Goal: Obtain resource: Download file/media

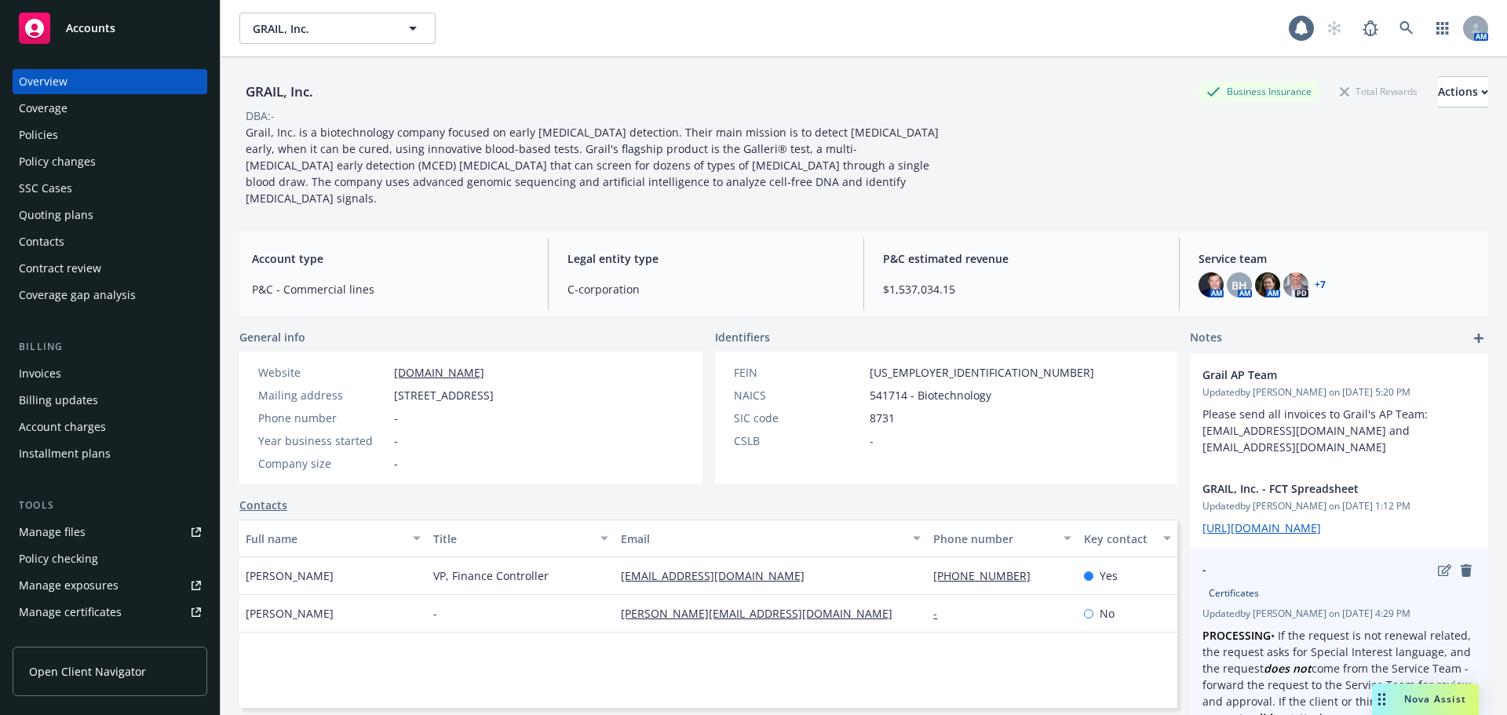
scroll to position [157, 0]
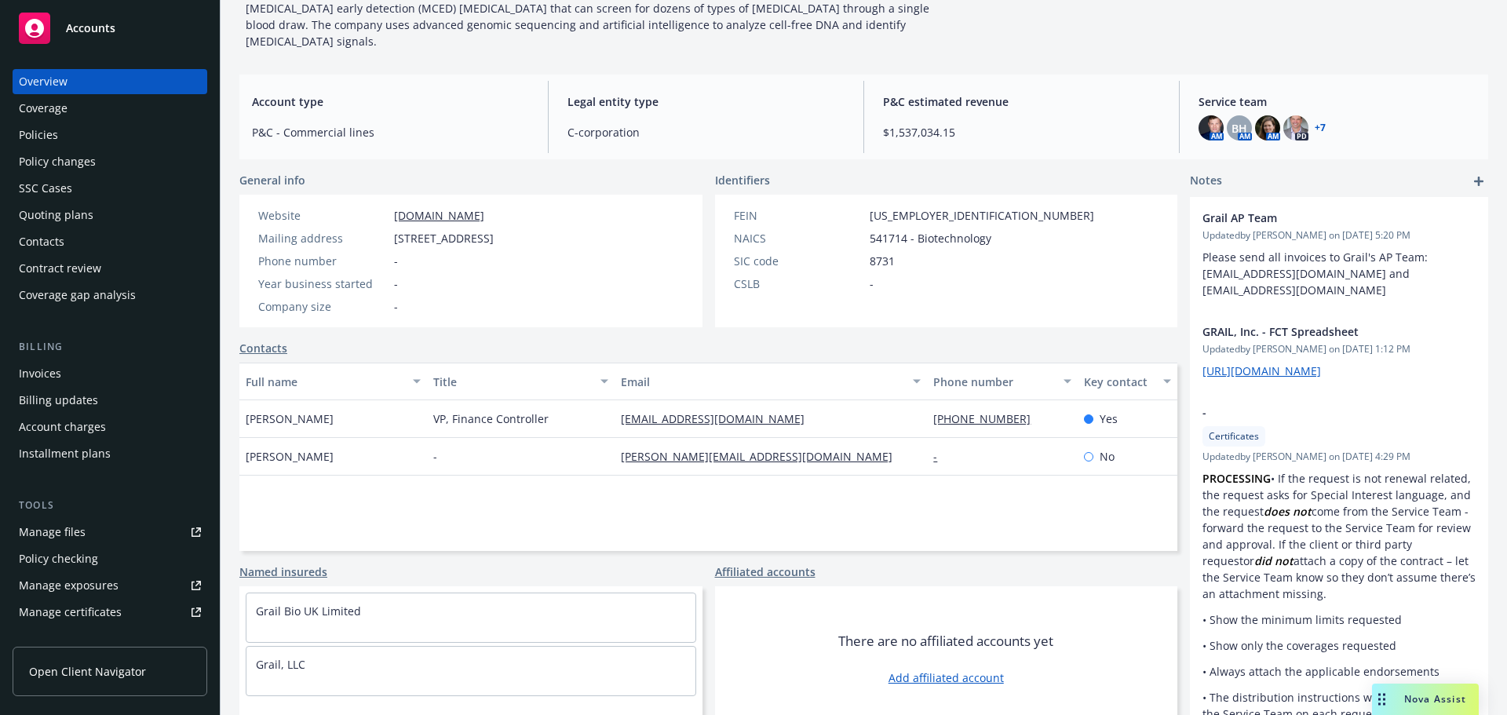
click at [1435, 707] on div "Nova Assist" at bounding box center [1425, 699] width 107 height 31
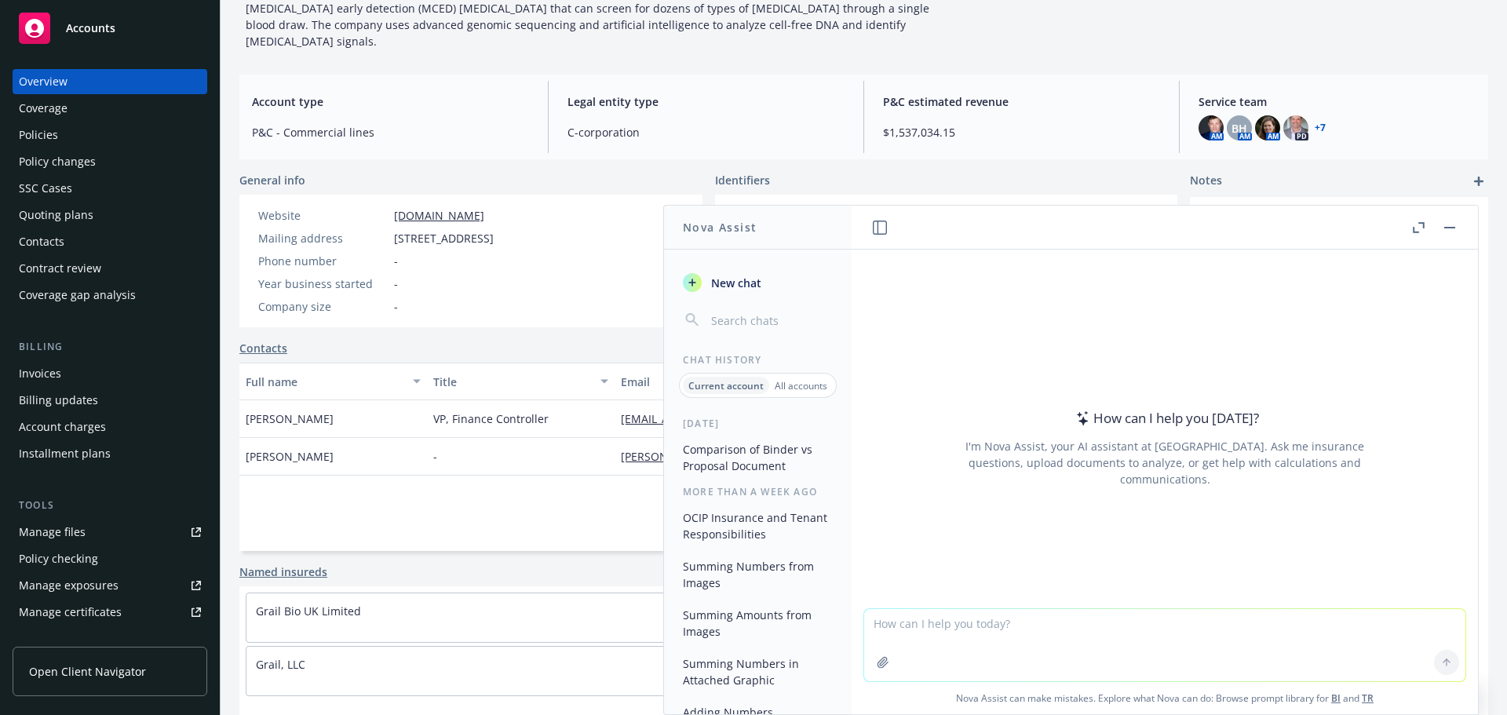
click at [750, 452] on button "Comparison of Binder vs Proposal Document" at bounding box center [758, 457] width 162 height 42
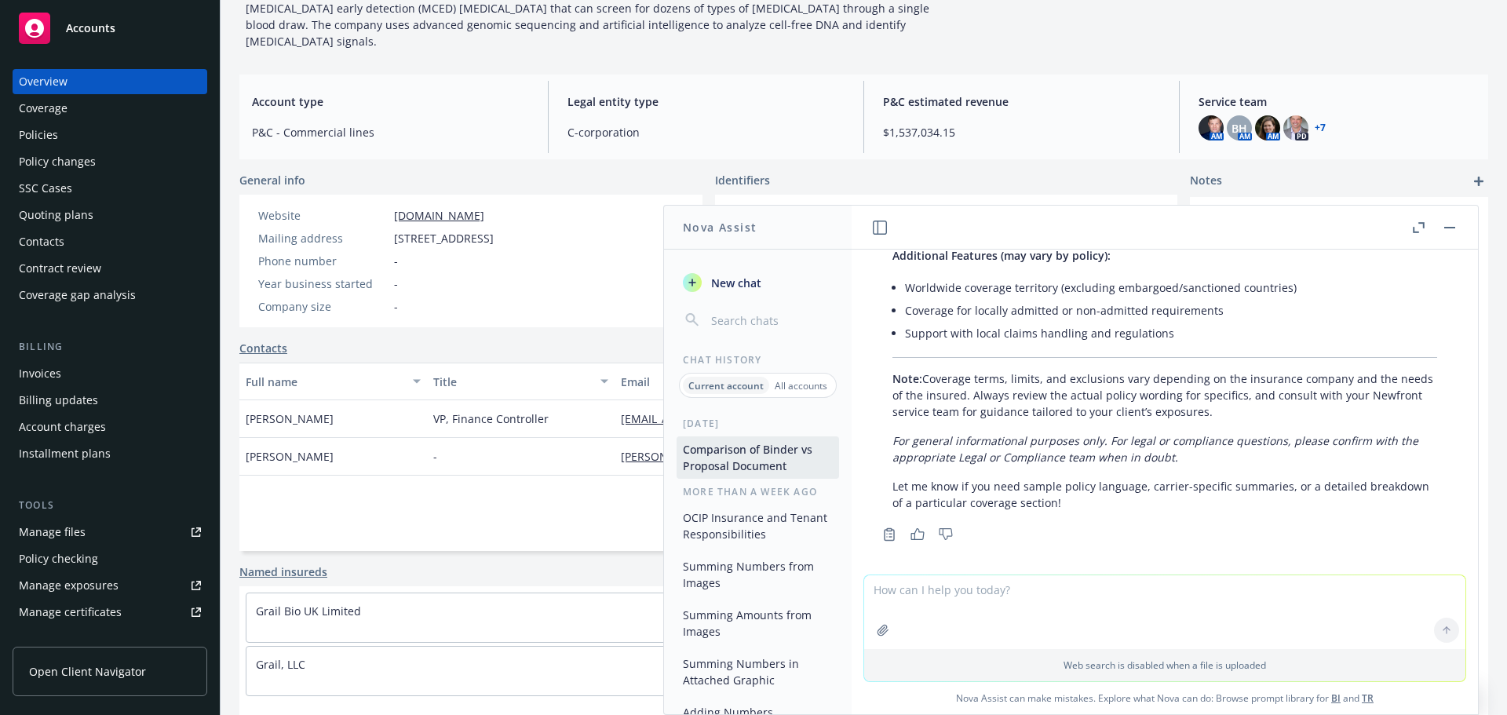
scroll to position [2107, 0]
click at [774, 532] on button "OCIP Insurance and Tenant Responsibilities" at bounding box center [758, 526] width 162 height 42
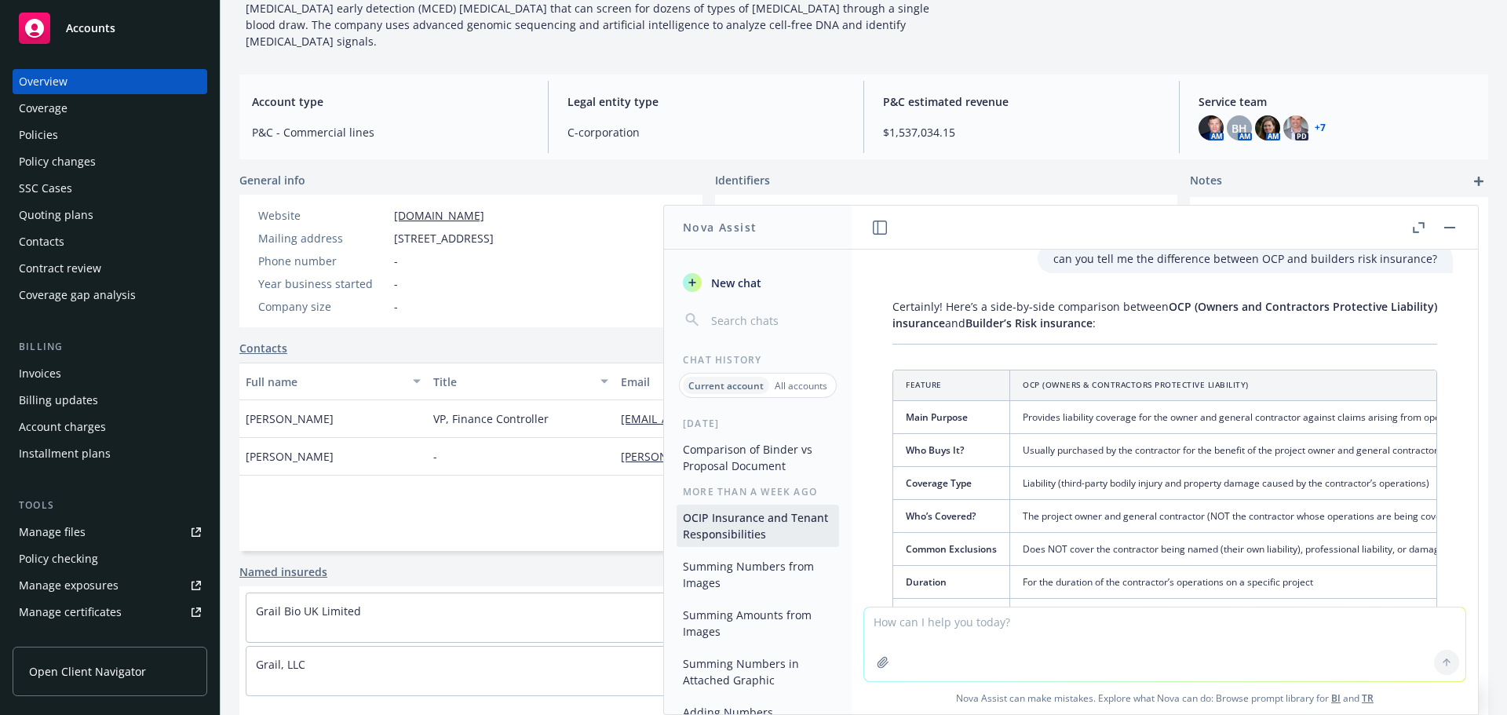
scroll to position [1995, 0]
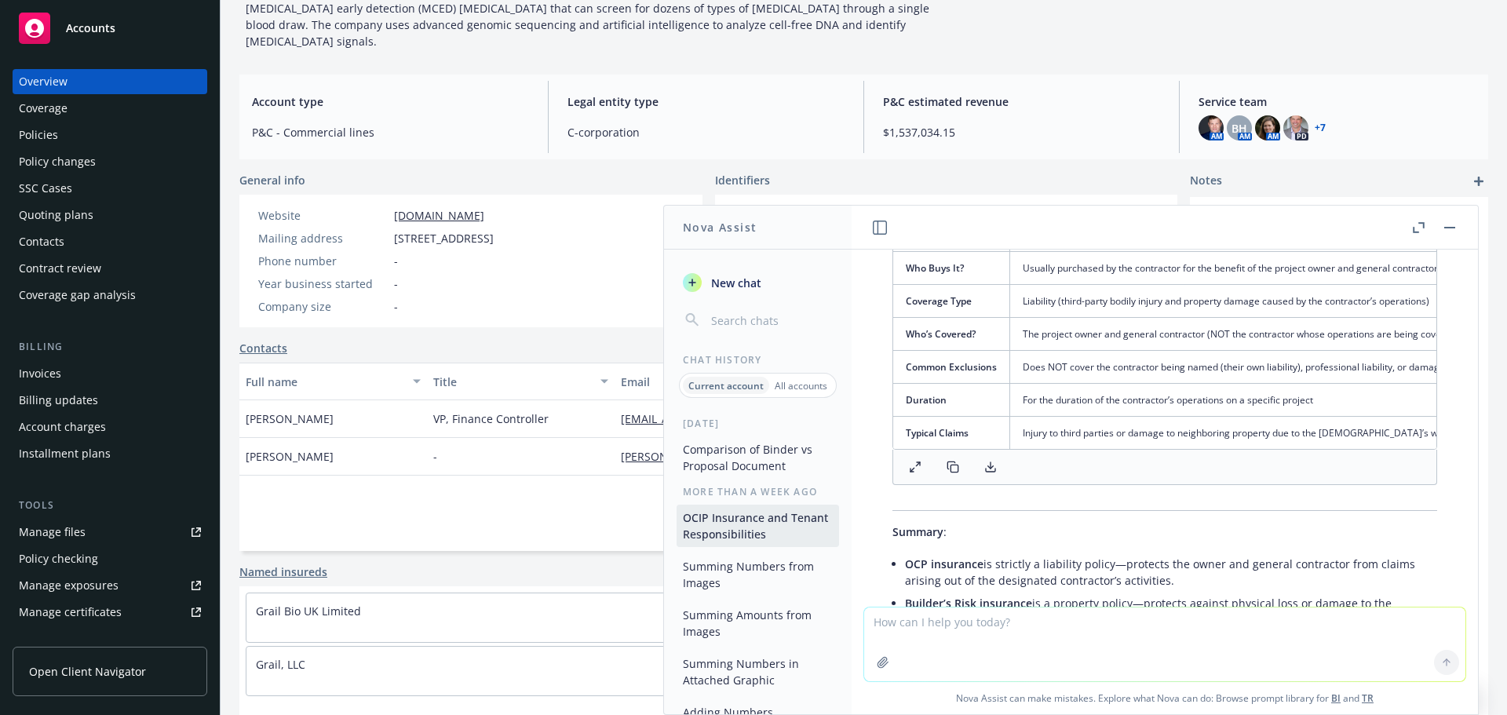
click at [769, 579] on button "Summing Numbers from Images" at bounding box center [758, 574] width 162 height 42
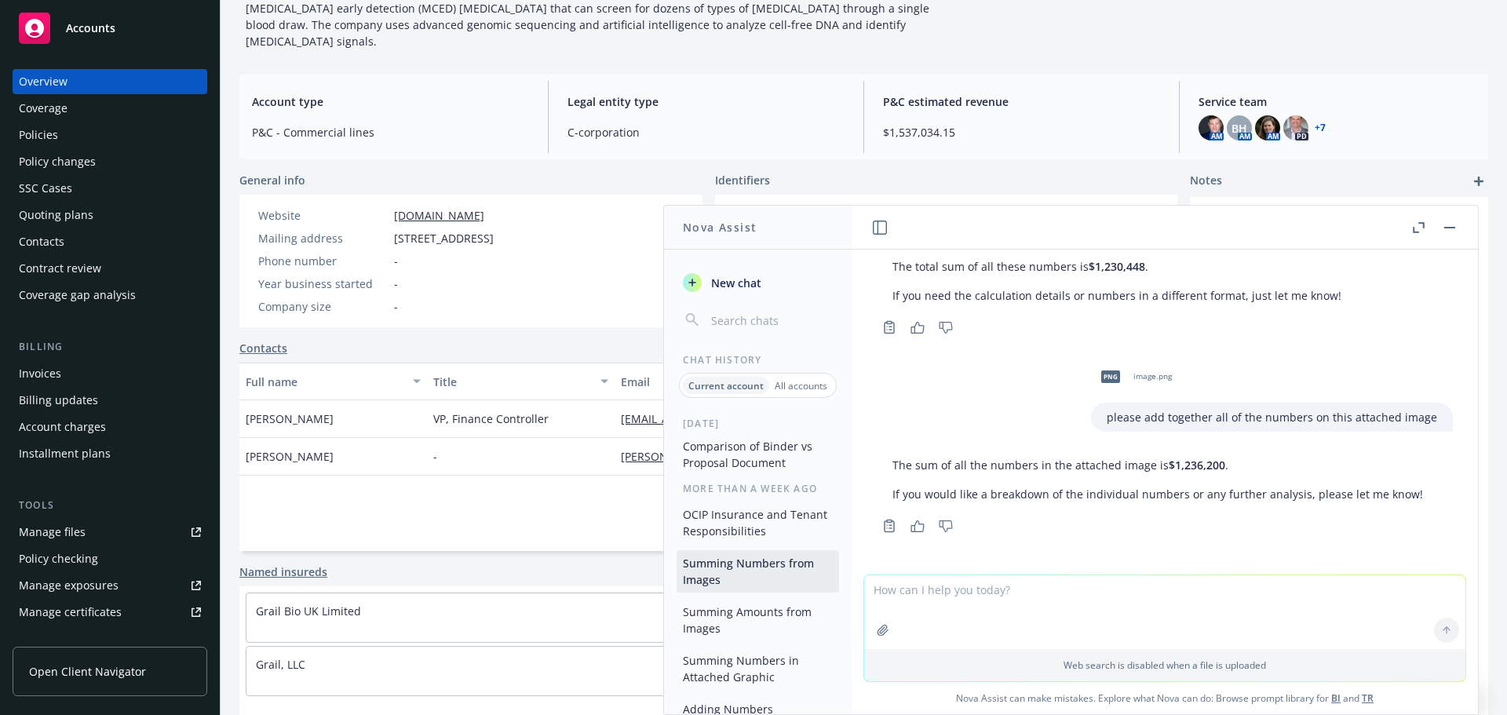
scroll to position [0, 0]
click at [798, 388] on p "All accounts" at bounding box center [801, 385] width 53 height 13
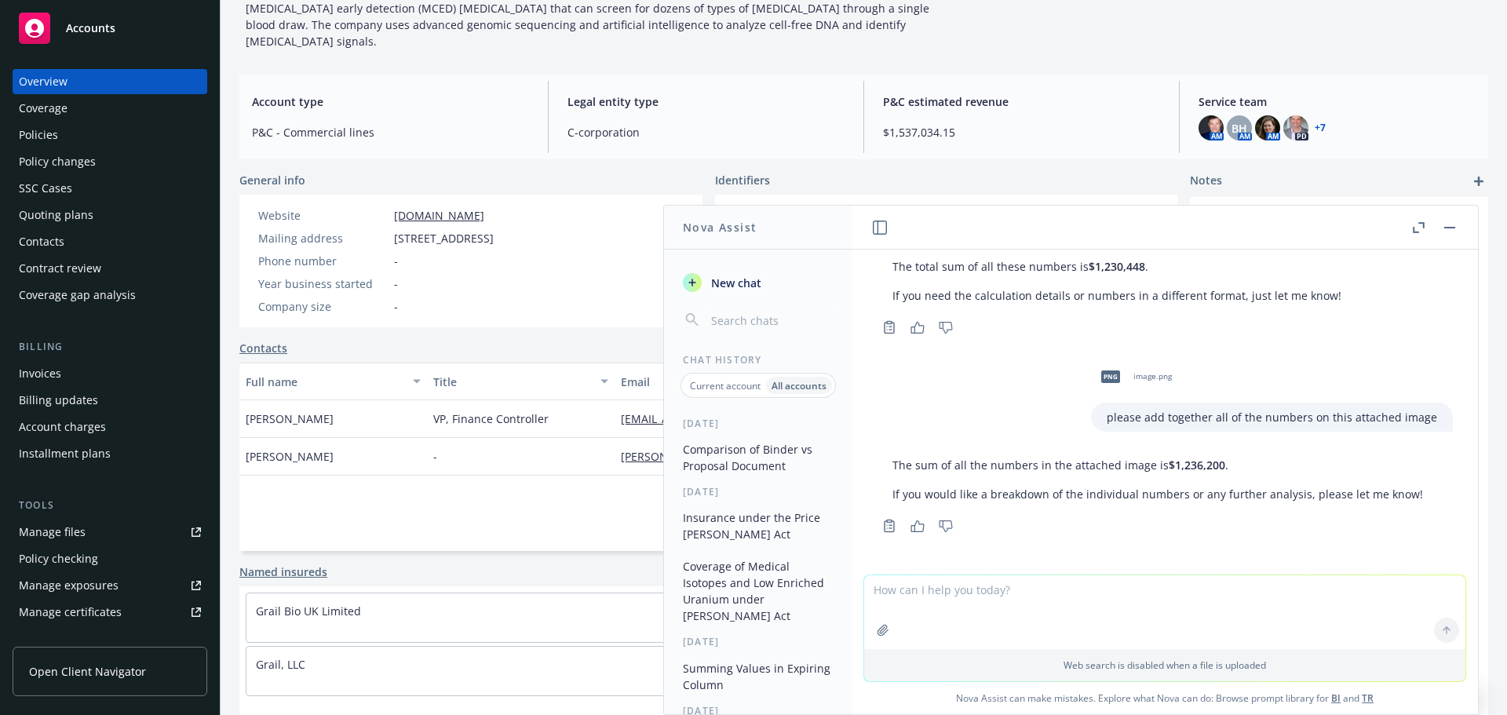
click at [723, 517] on button "Insurance under the Price [PERSON_NAME] Act" at bounding box center [758, 526] width 162 height 42
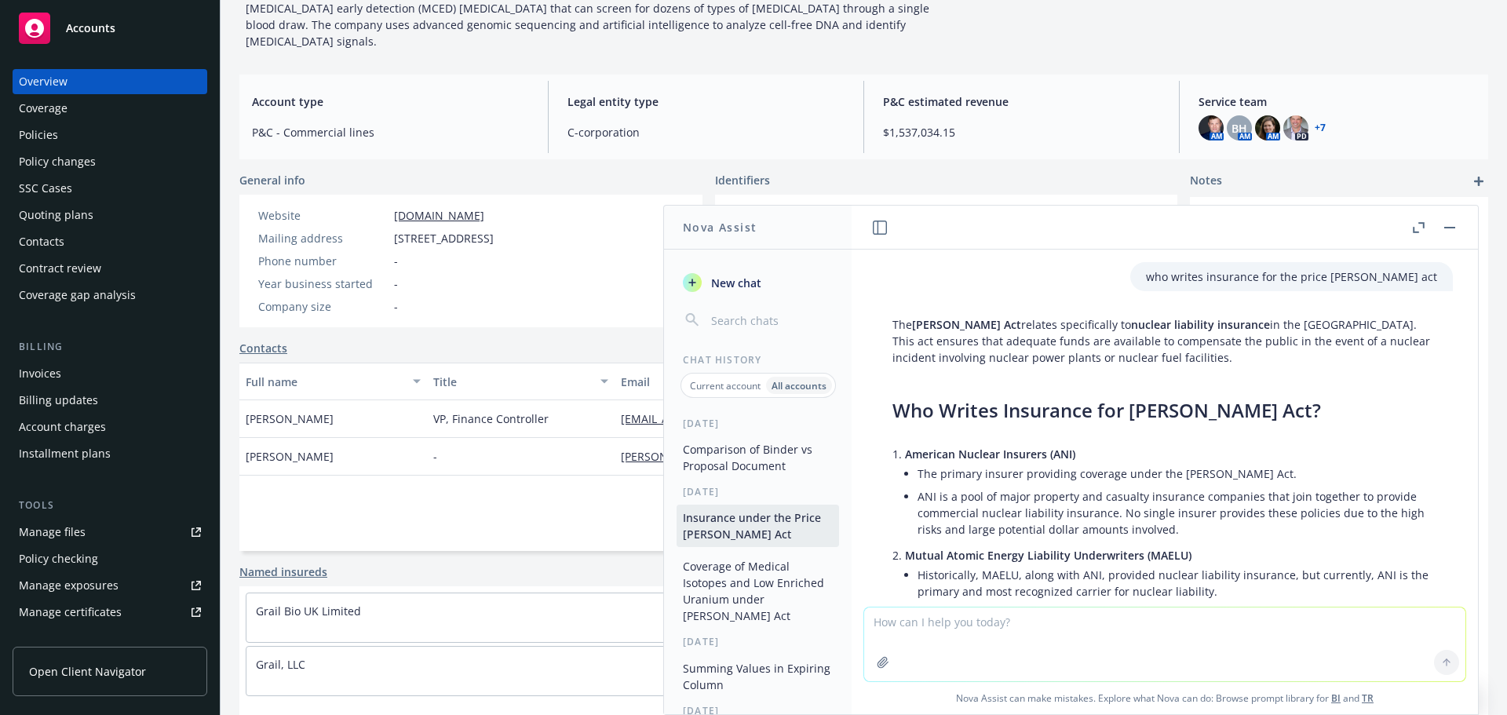
click at [734, 586] on button "Coverage of Medical Isotopes and Low Enriched Uranium under [PERSON_NAME] Act" at bounding box center [758, 590] width 162 height 75
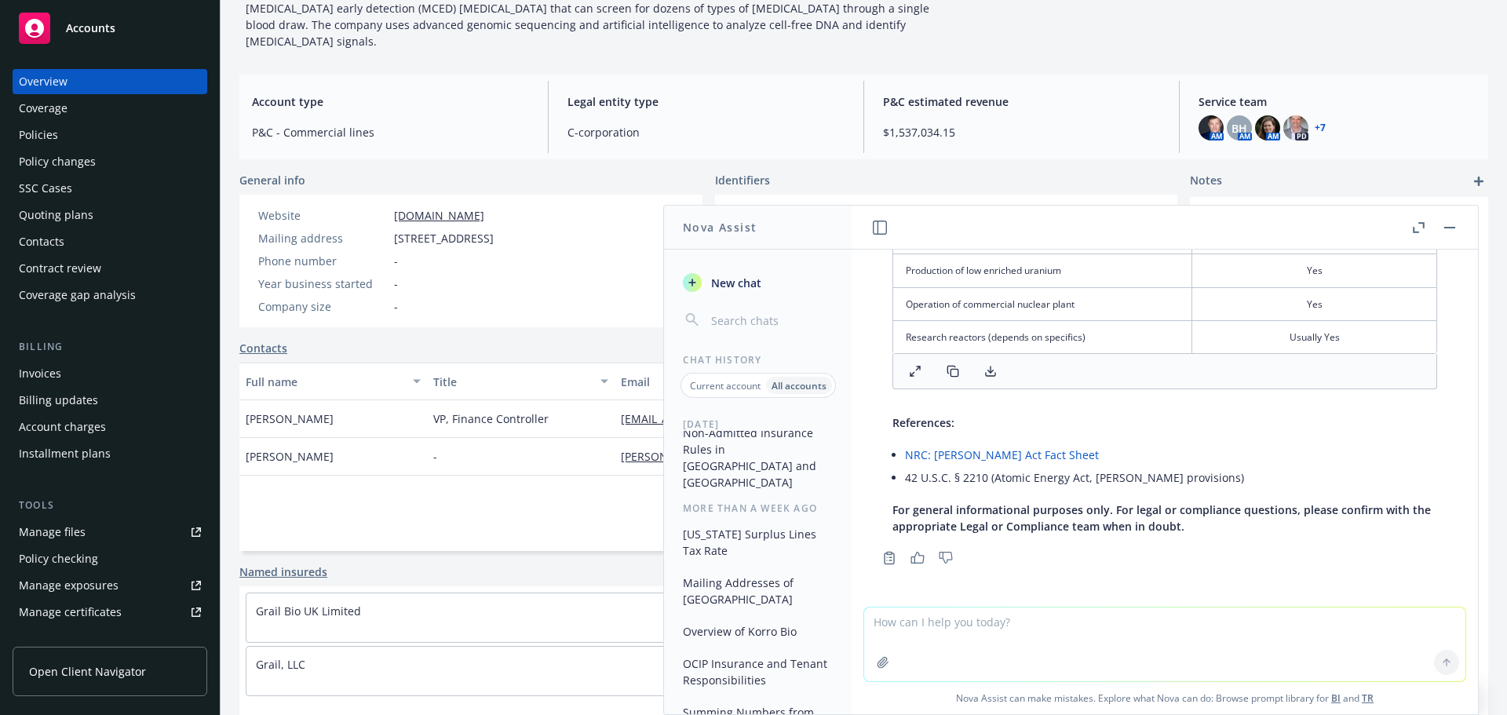
scroll to position [312, 0]
click at [740, 610] on button "Overview of Korro Bio" at bounding box center [758, 623] width 162 height 26
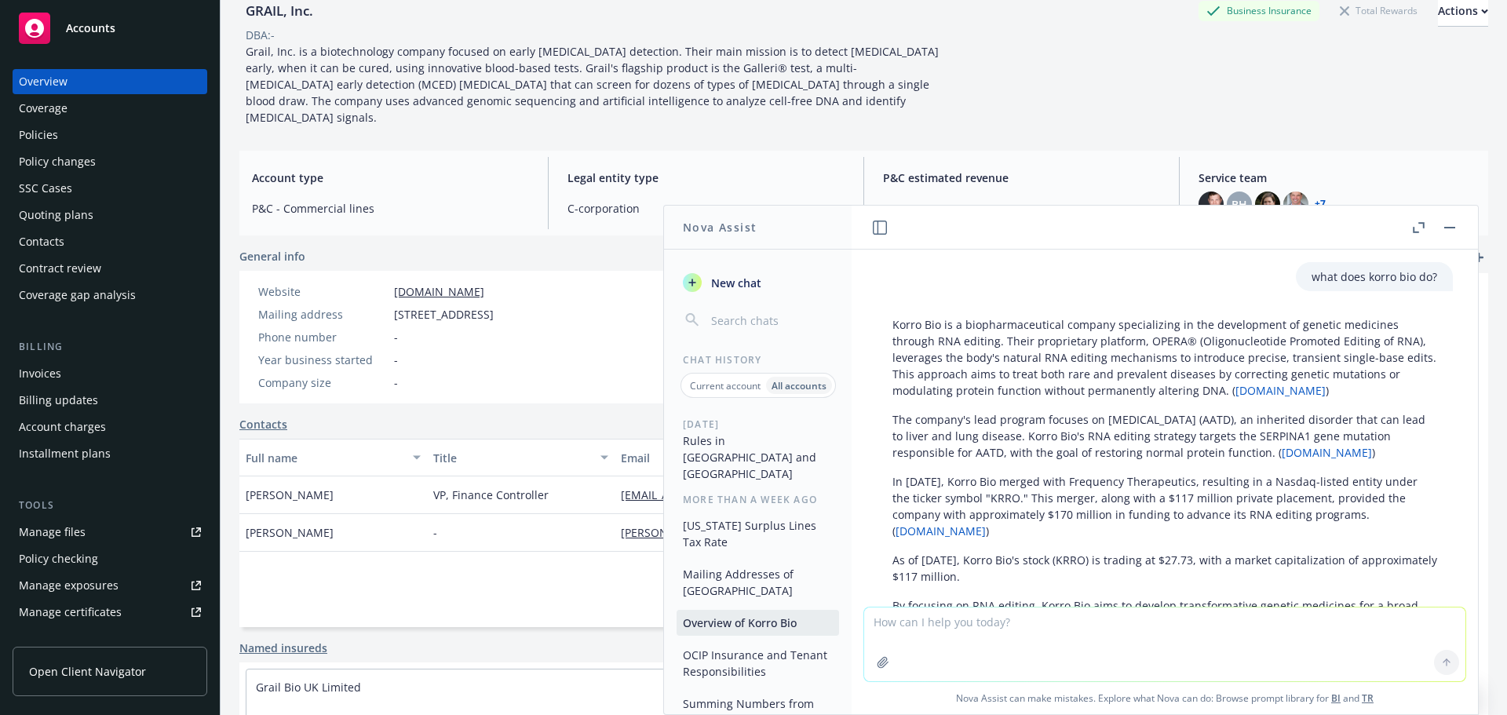
scroll to position [0, 0]
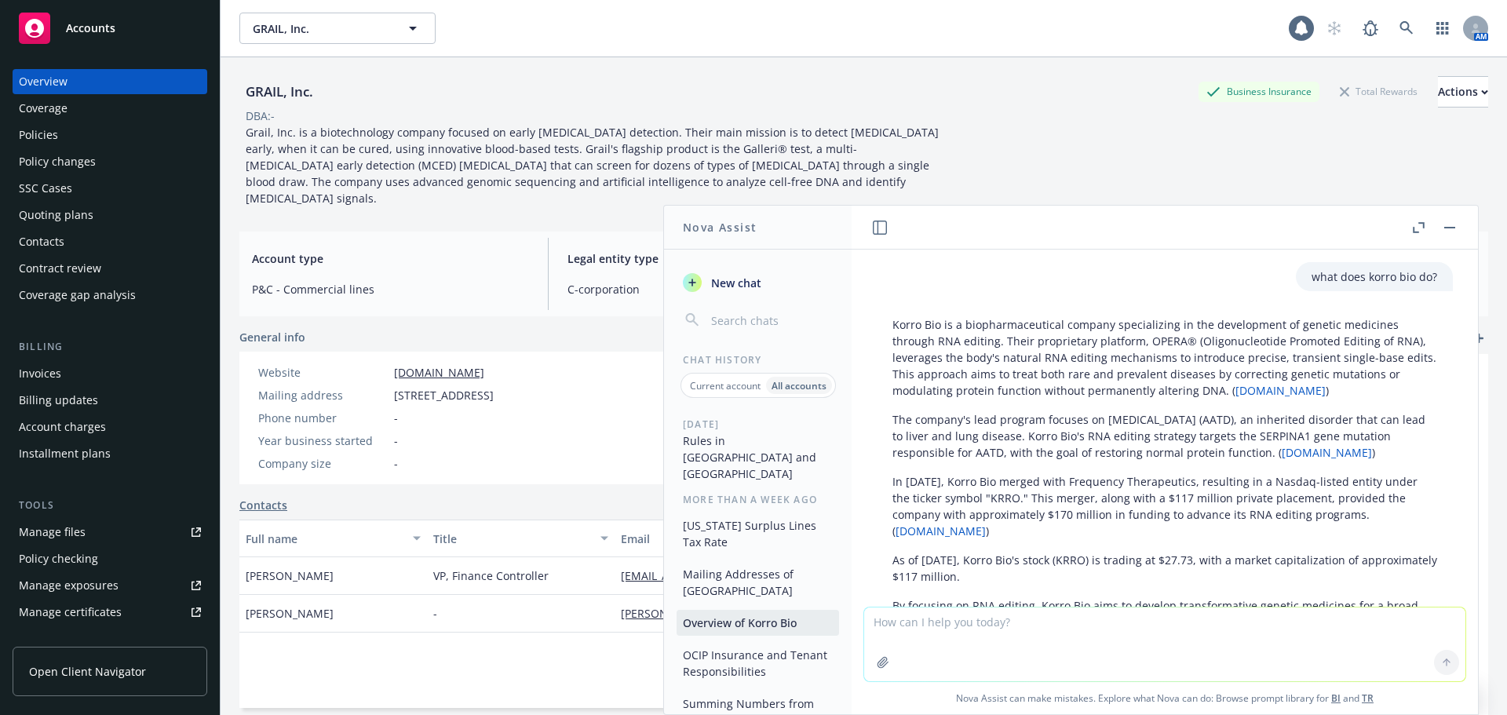
click at [1053, 120] on div "DBA: -" at bounding box center [863, 116] width 1249 height 16
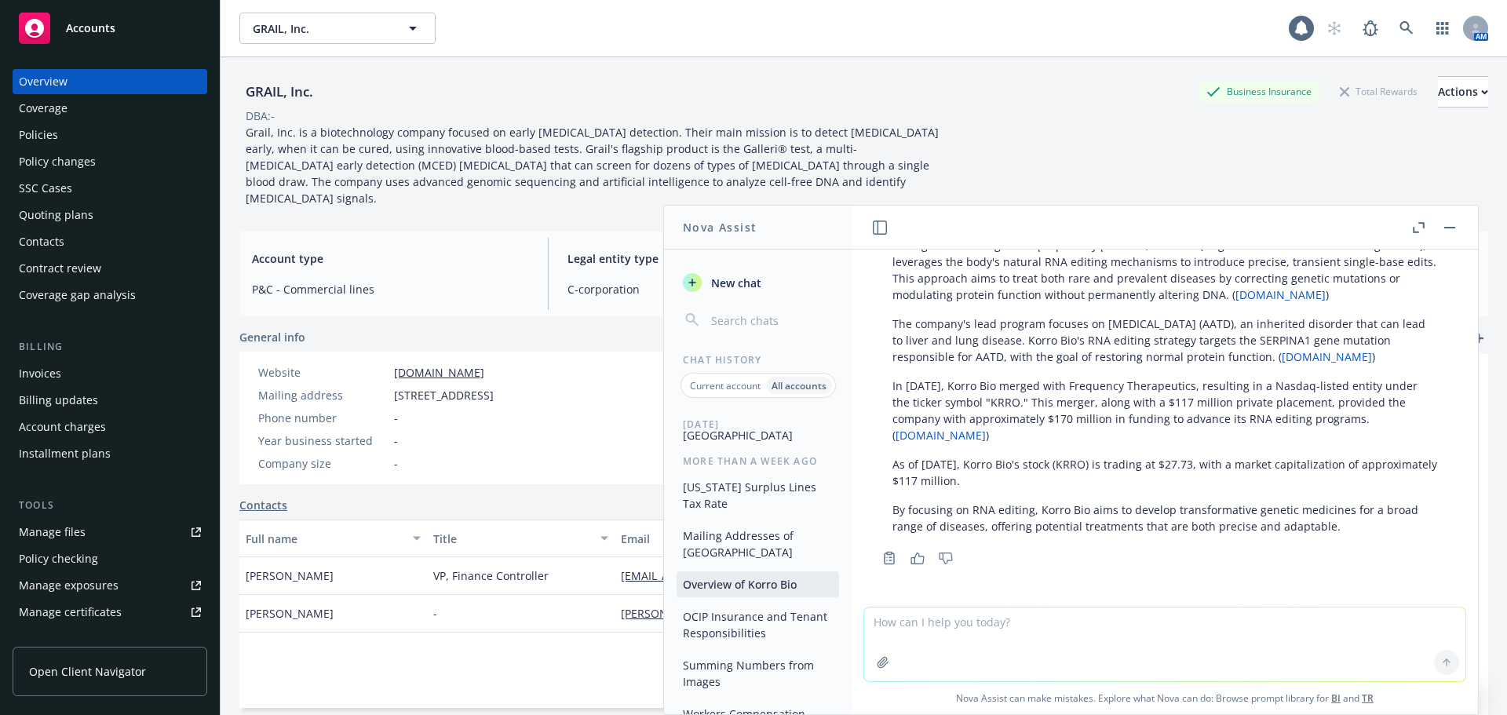
scroll to position [419, 0]
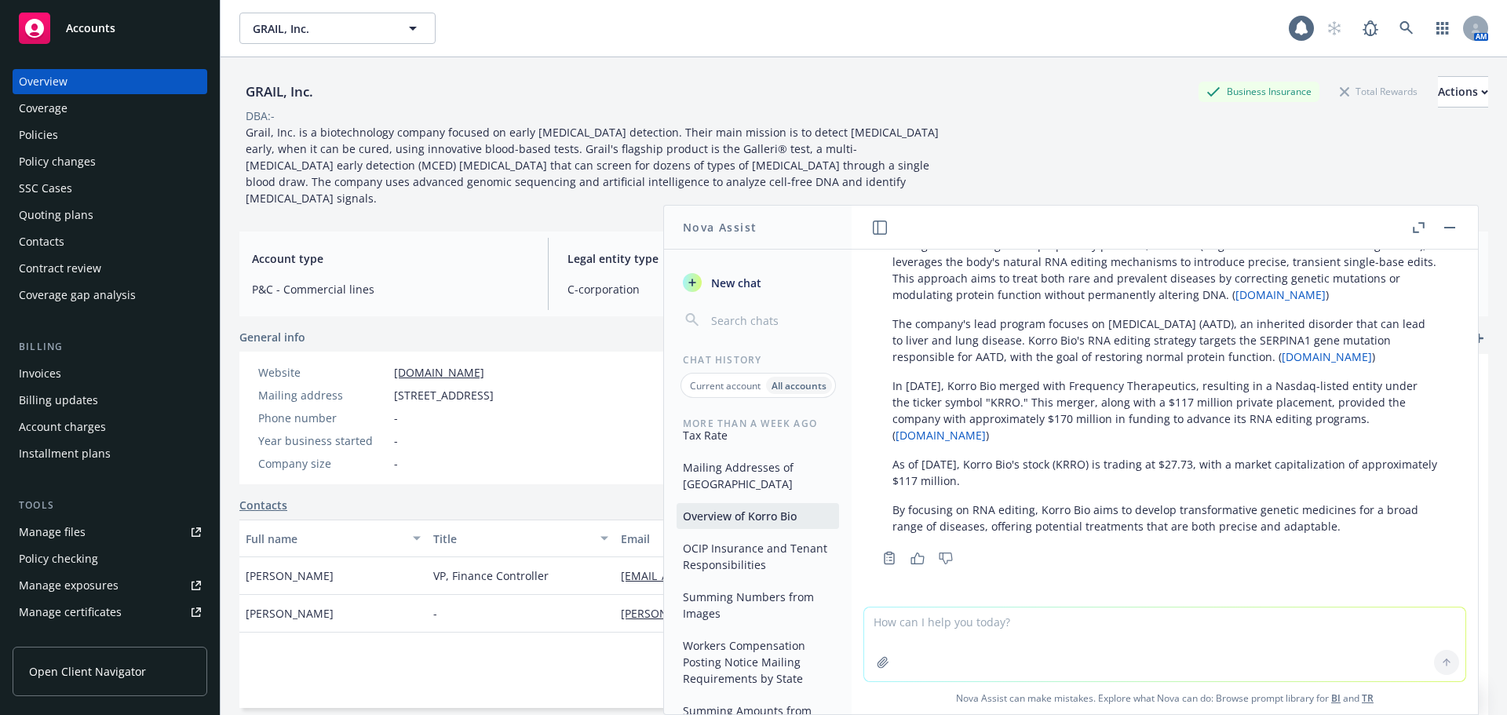
click at [776, 540] on button "OCIP Insurance and Tenant Responsibilities" at bounding box center [758, 556] width 162 height 42
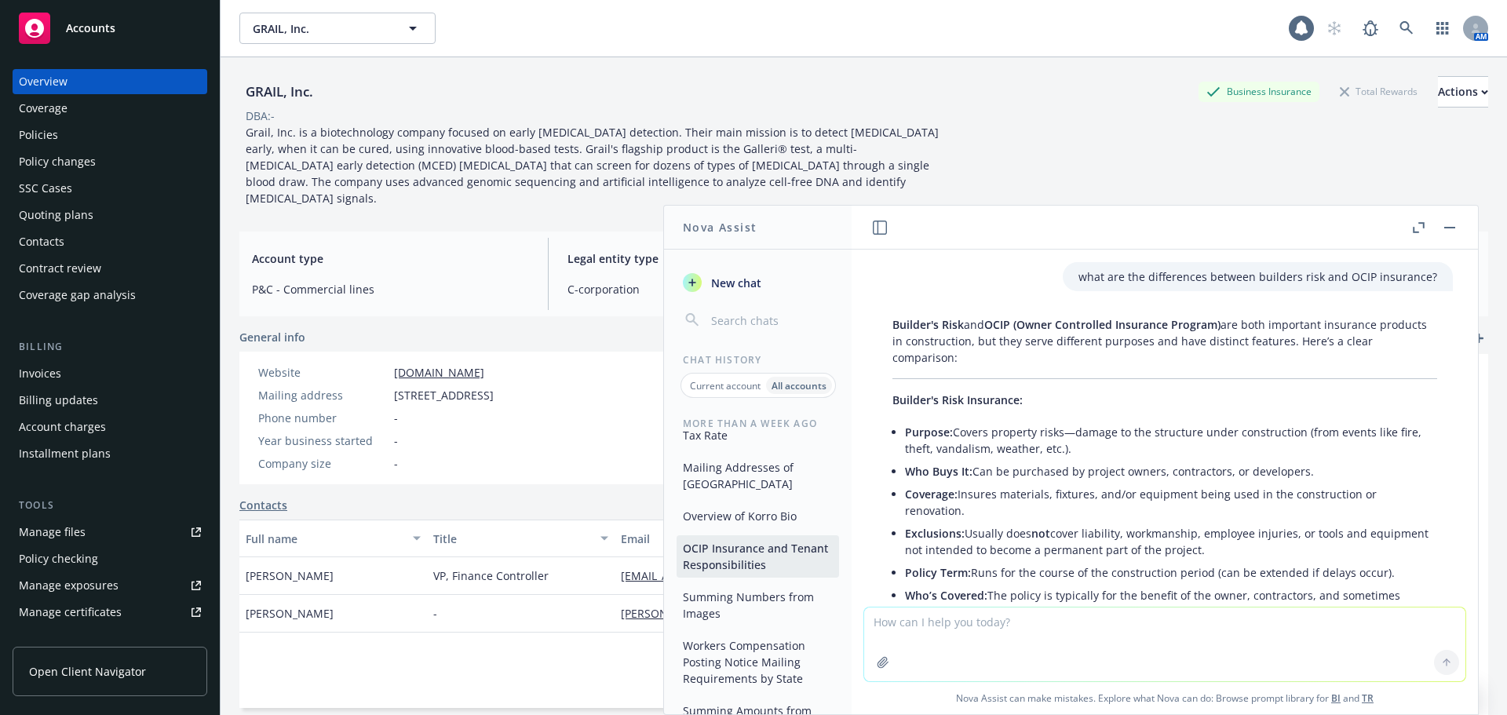
scroll to position [2149, 0]
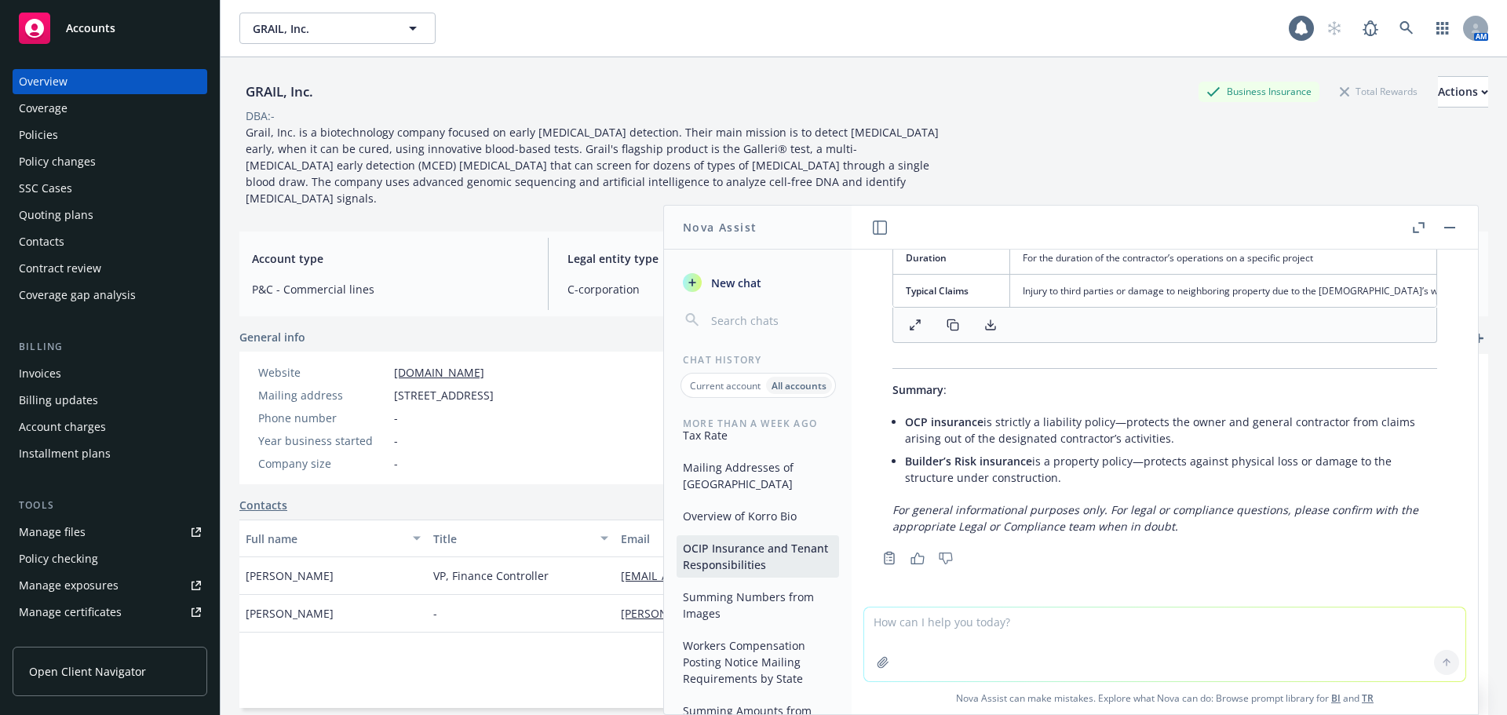
click at [750, 584] on button "Summing Numbers from Images" at bounding box center [758, 605] width 162 height 42
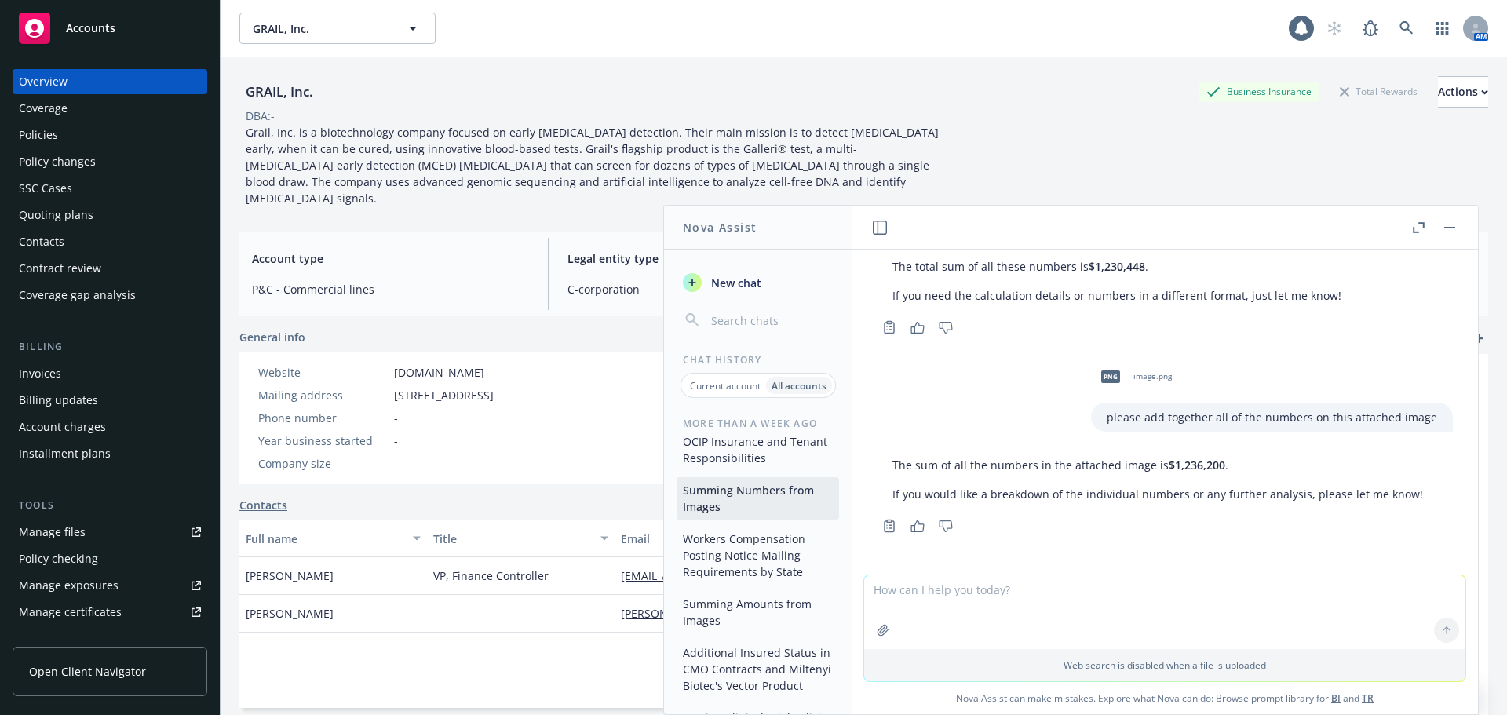
scroll to position [594, 0]
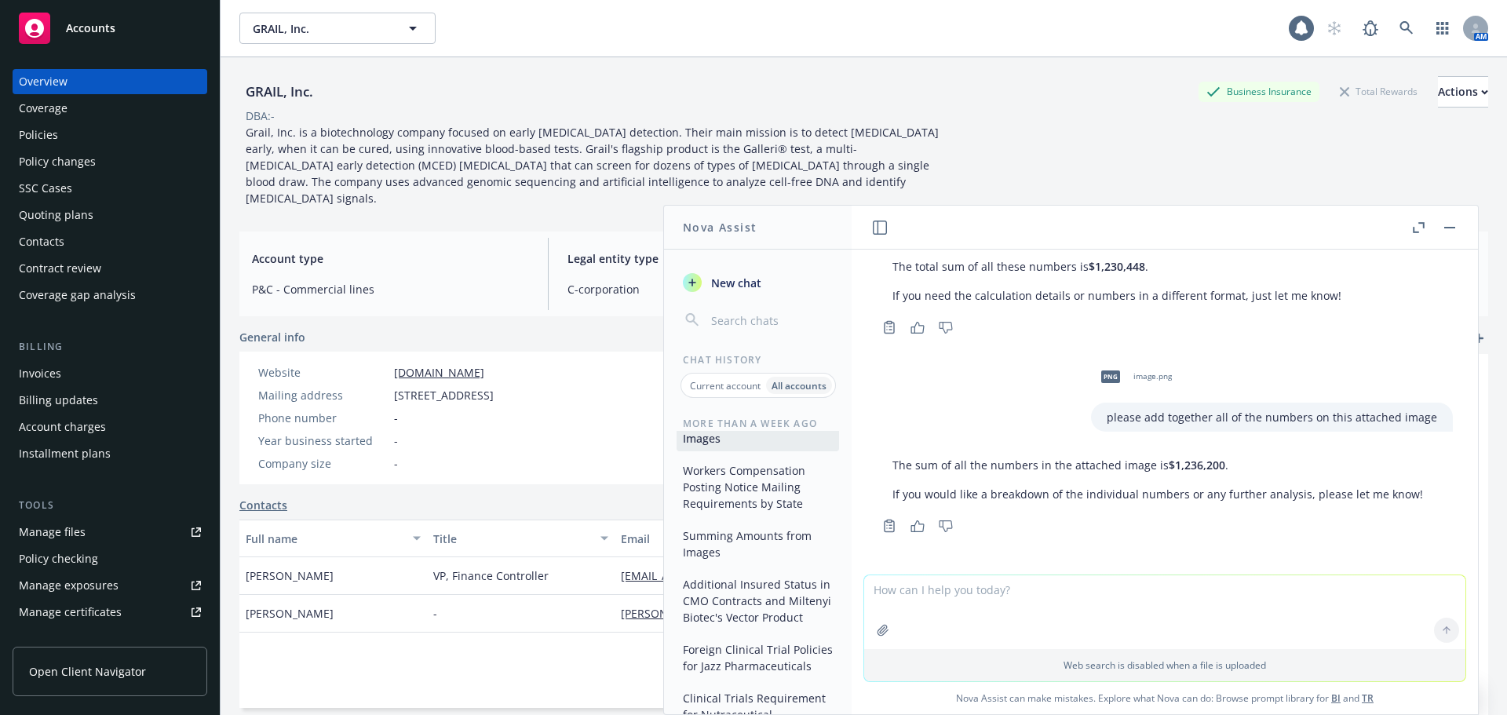
click at [743, 478] on button "Workers Compensation Posting Notice Mailing Requirements by State" at bounding box center [758, 487] width 162 height 59
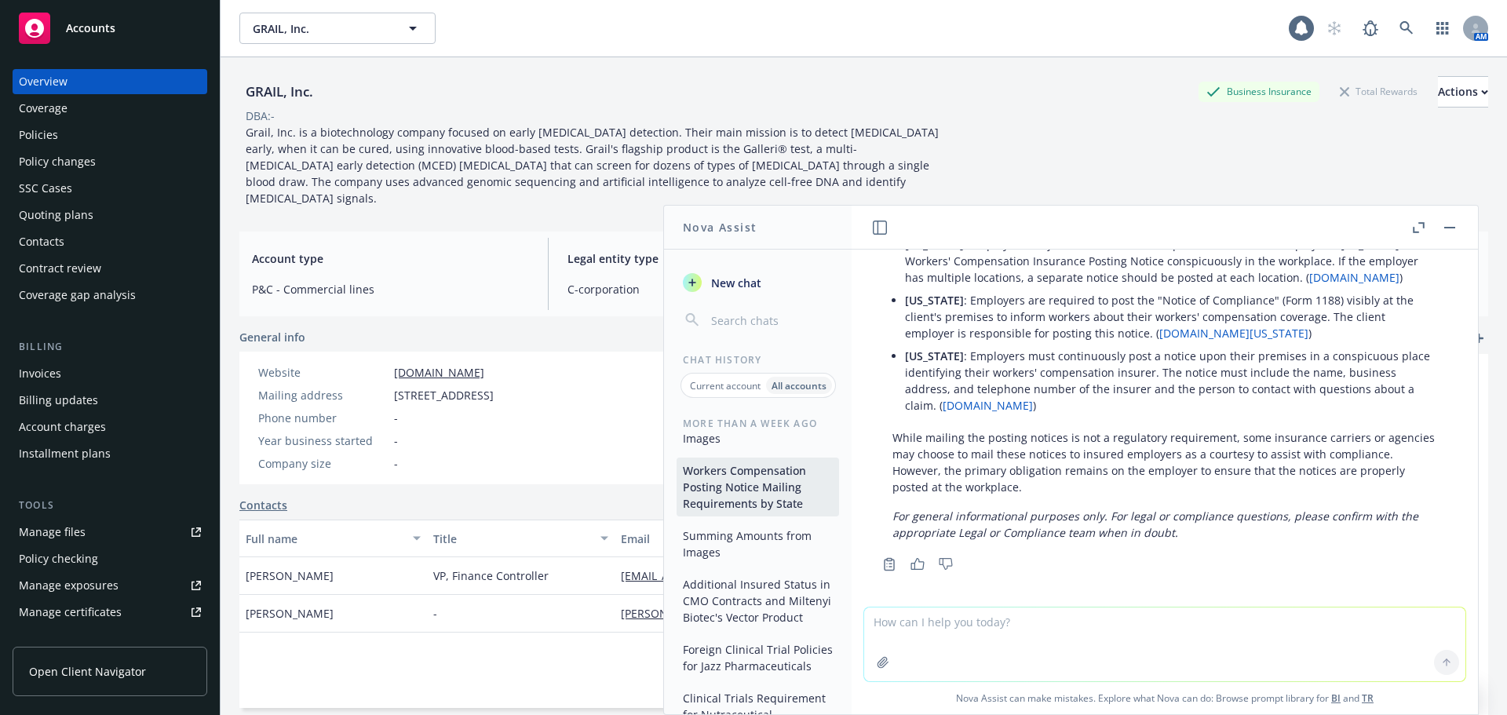
scroll to position [1070, 0]
click at [708, 582] on button "Additional Insured Status in CMO Contracts and Miltenyi Biotec's Vector Product" at bounding box center [758, 600] width 162 height 59
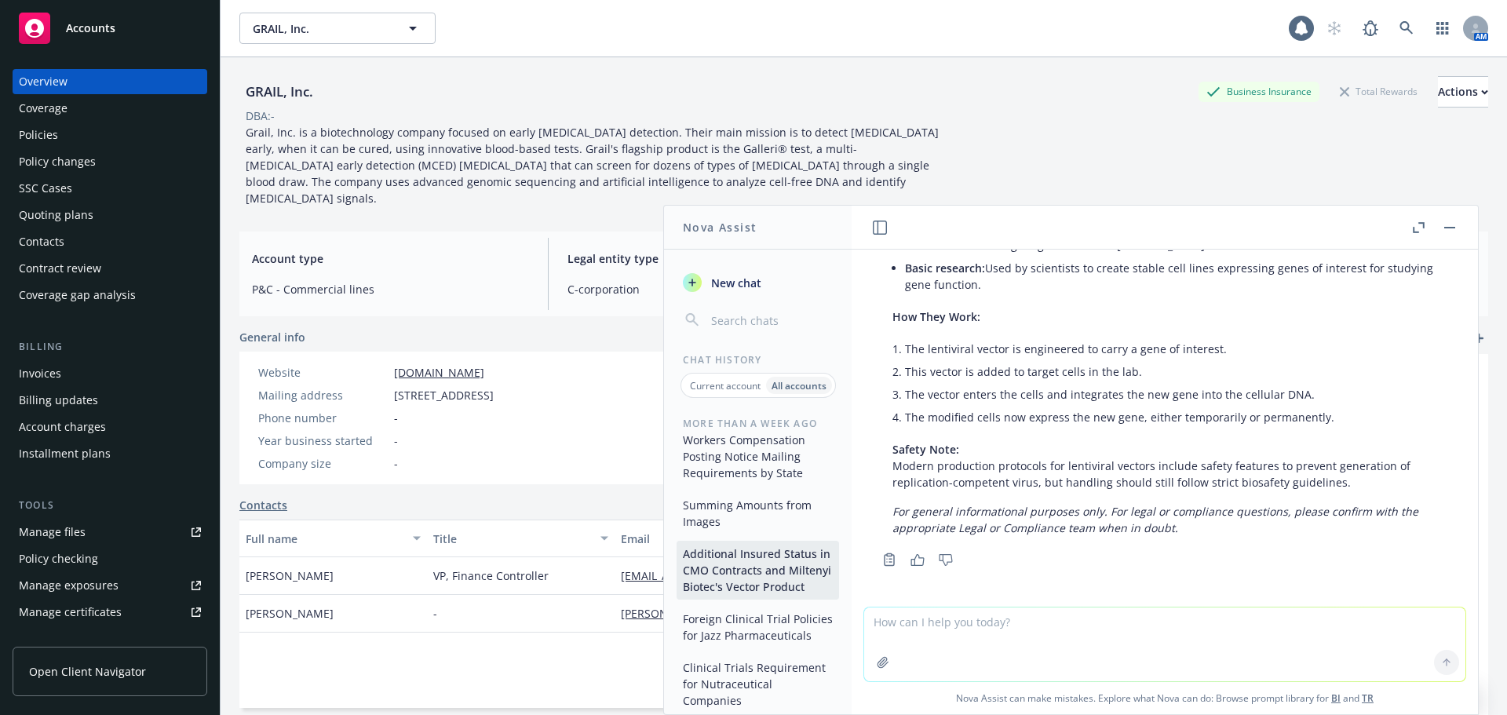
scroll to position [0, 0]
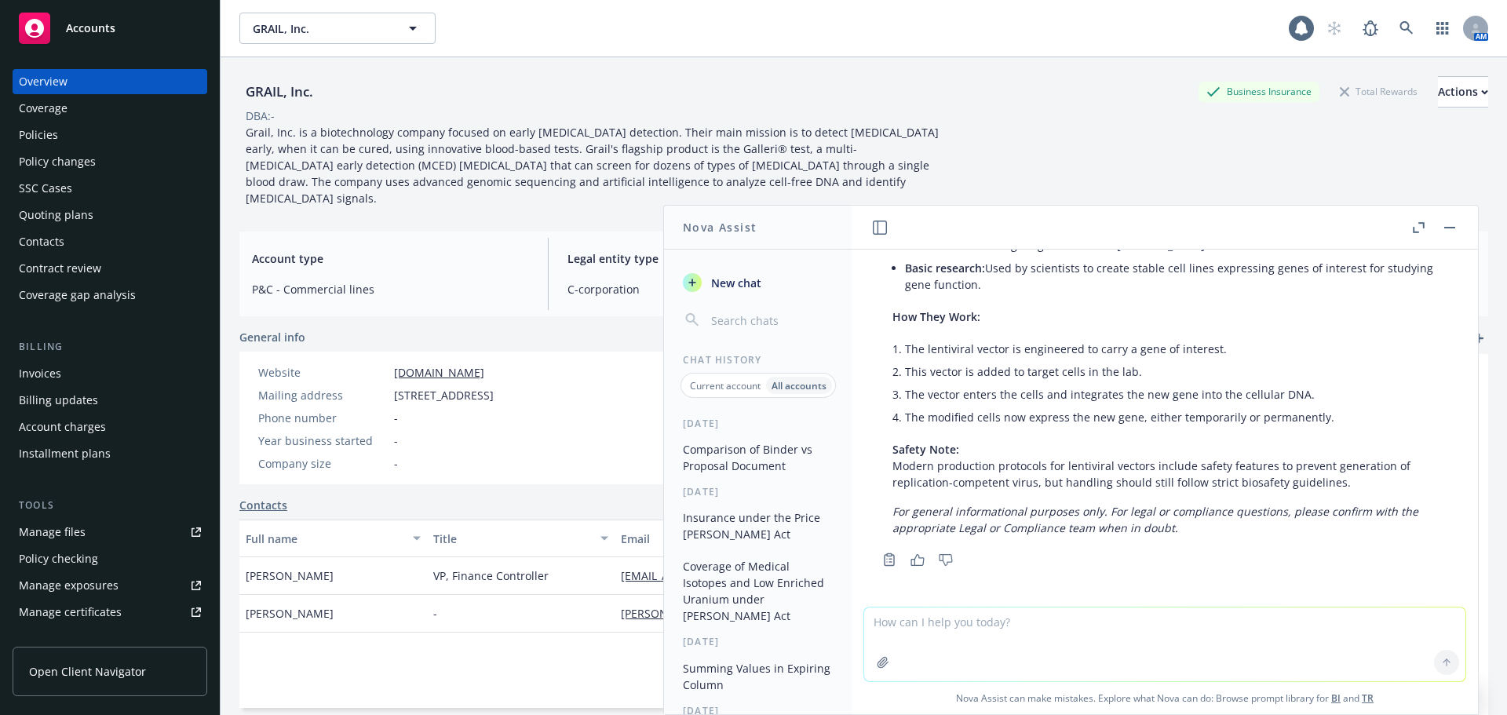
click at [759, 465] on button "Comparison of Binder vs Proposal Document" at bounding box center [758, 457] width 162 height 42
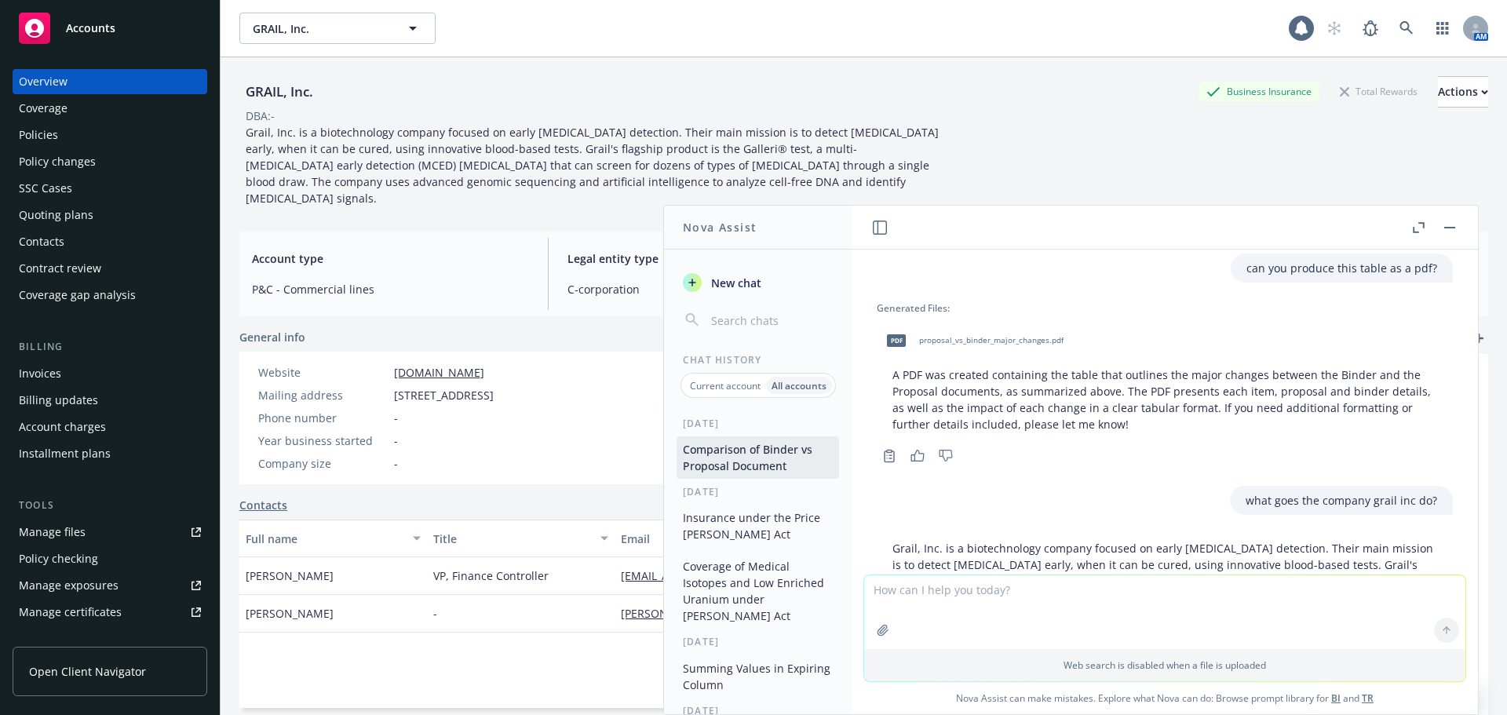
scroll to position [685, 0]
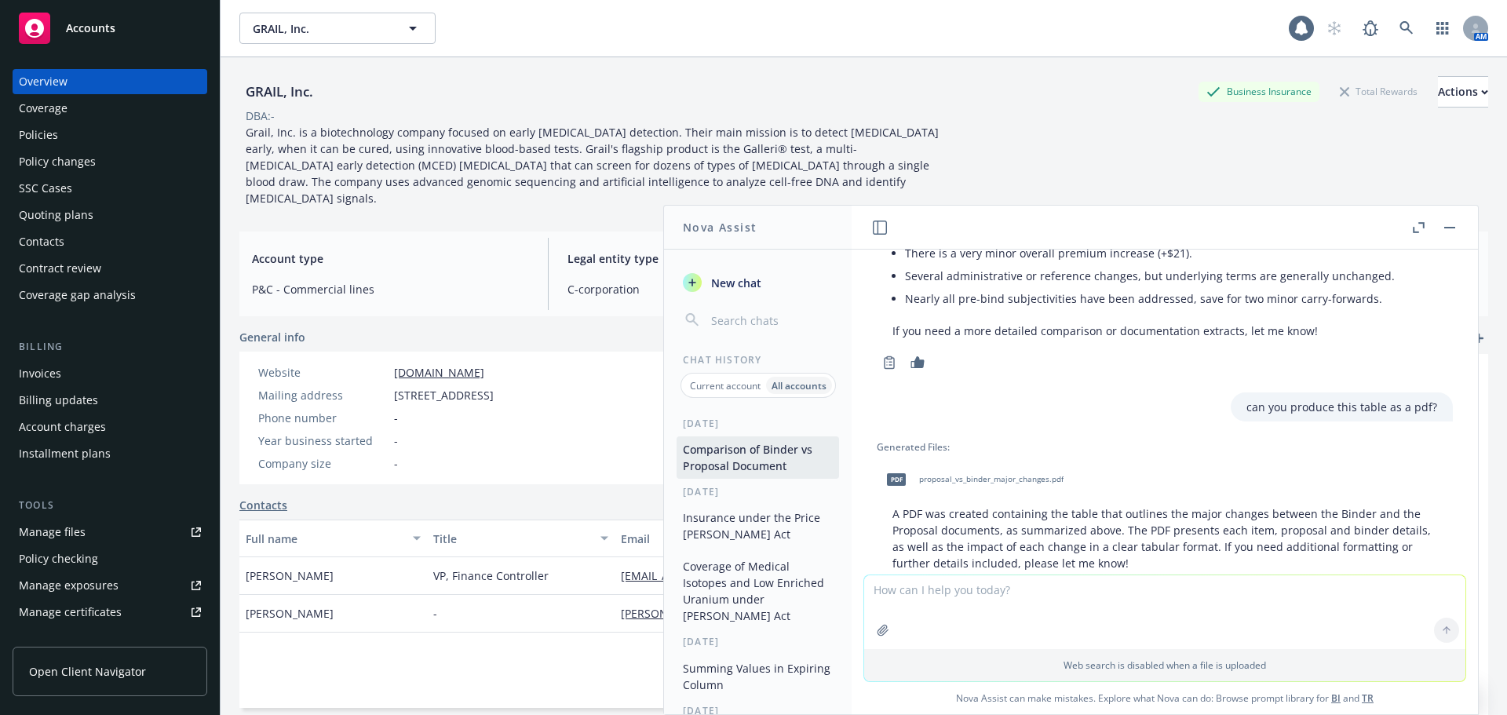
click at [729, 383] on p "Current account" at bounding box center [725, 385] width 71 height 13
click at [771, 449] on button "Comparison of Binder vs Proposal Document" at bounding box center [758, 457] width 162 height 42
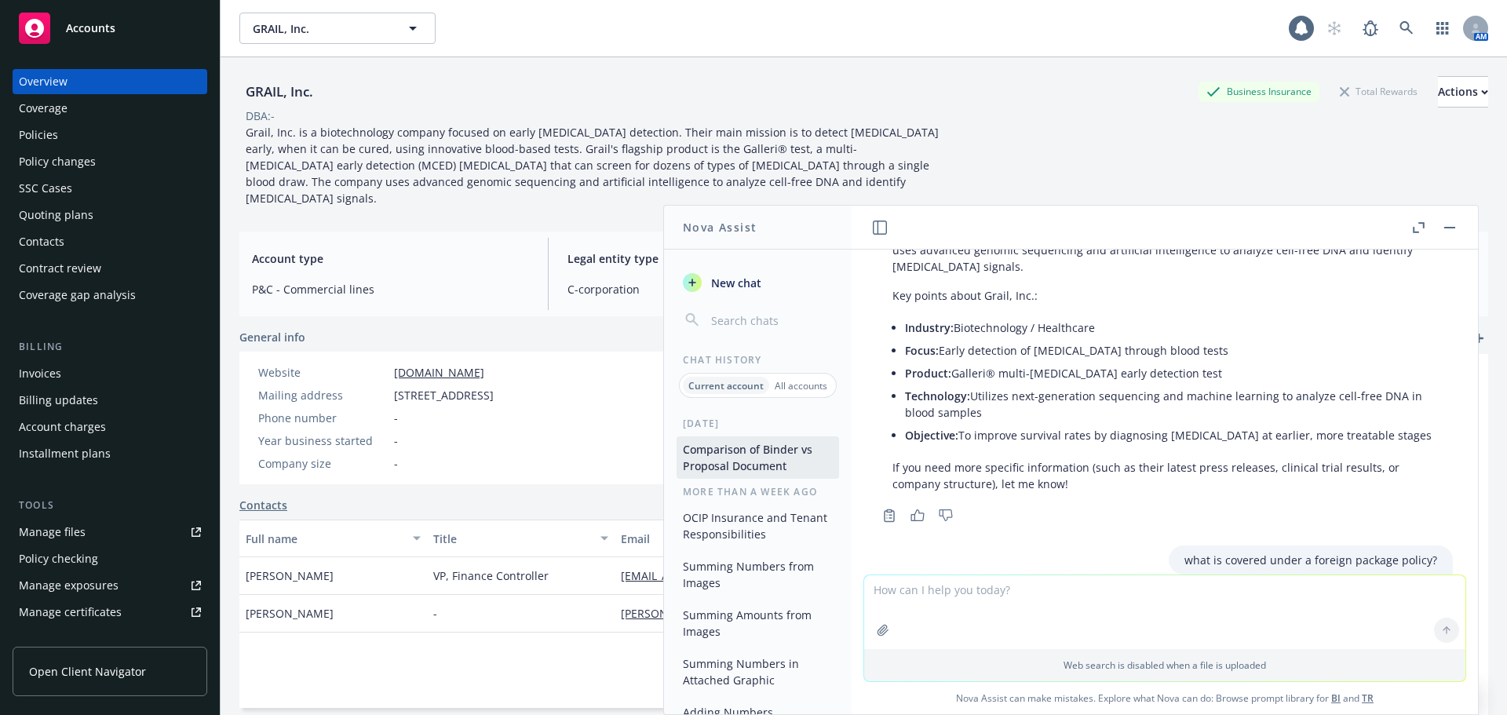
scroll to position [1240, 0]
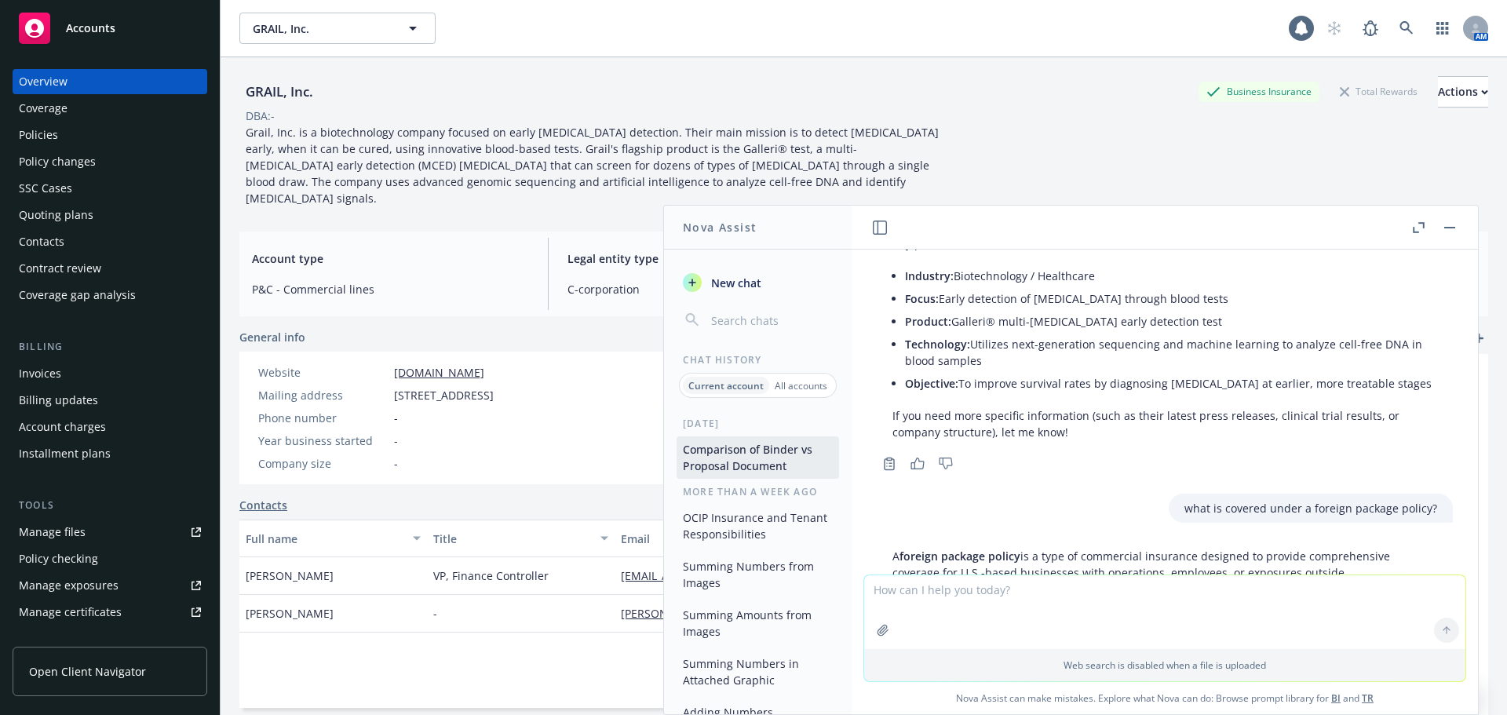
click at [925, 456] on div "button" at bounding box center [917, 463] width 17 height 15
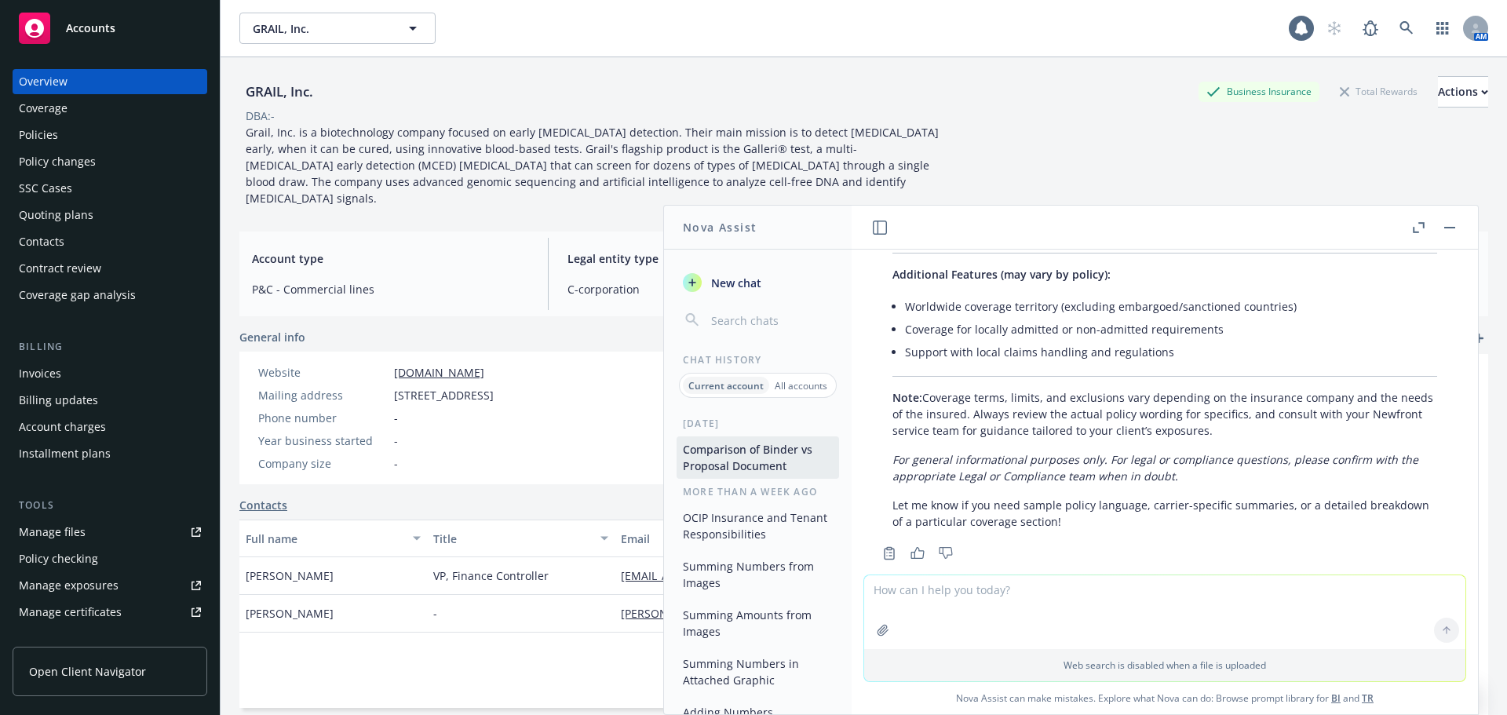
scroll to position [2107, 0]
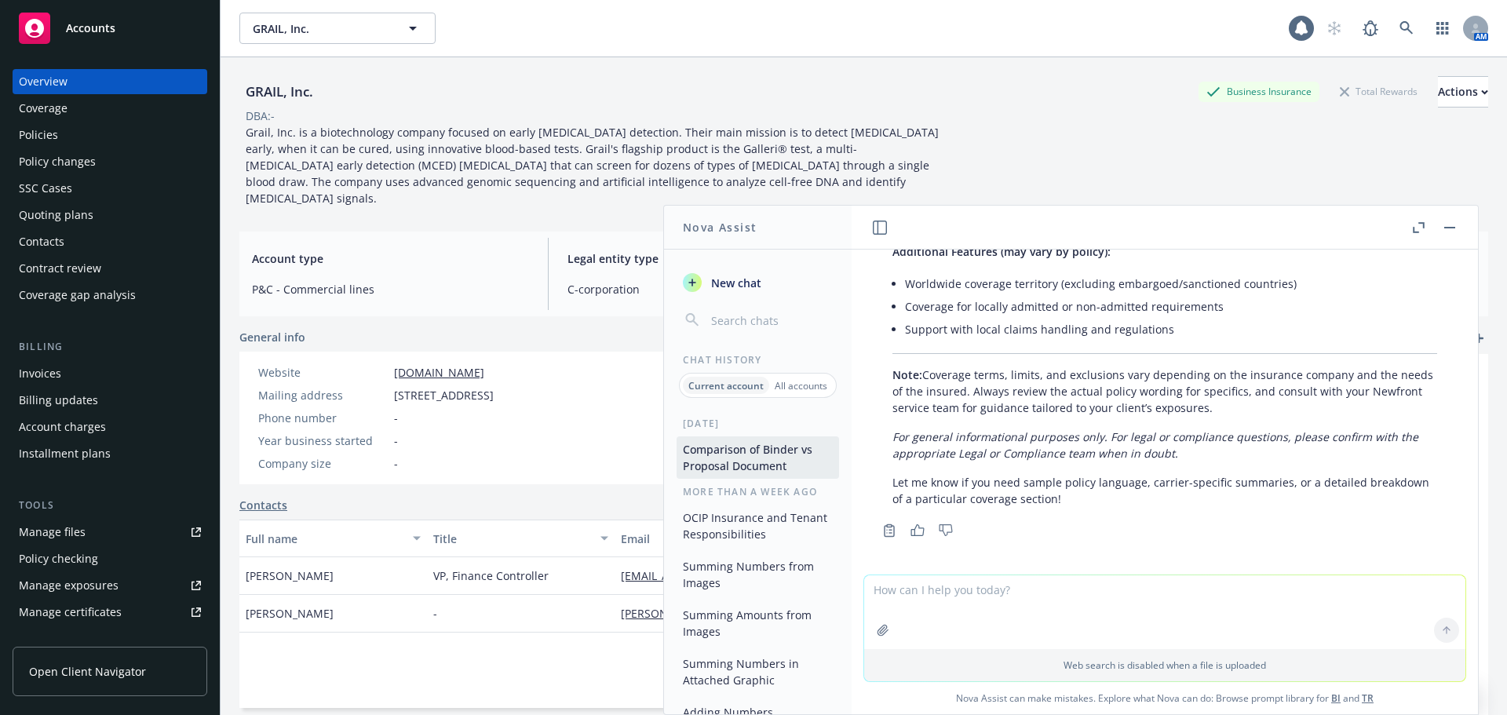
click at [911, 524] on icon "button" at bounding box center [917, 530] width 14 height 12
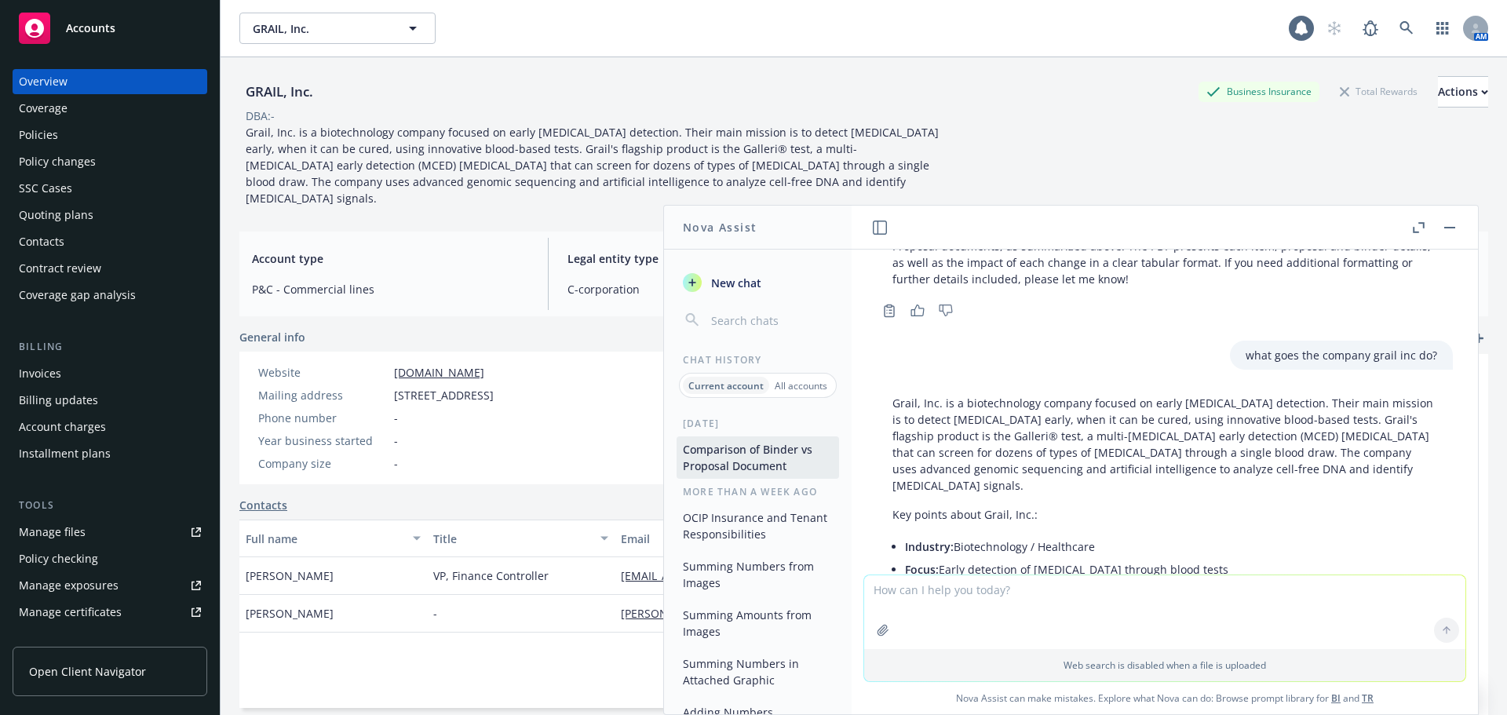
scroll to position [0, 0]
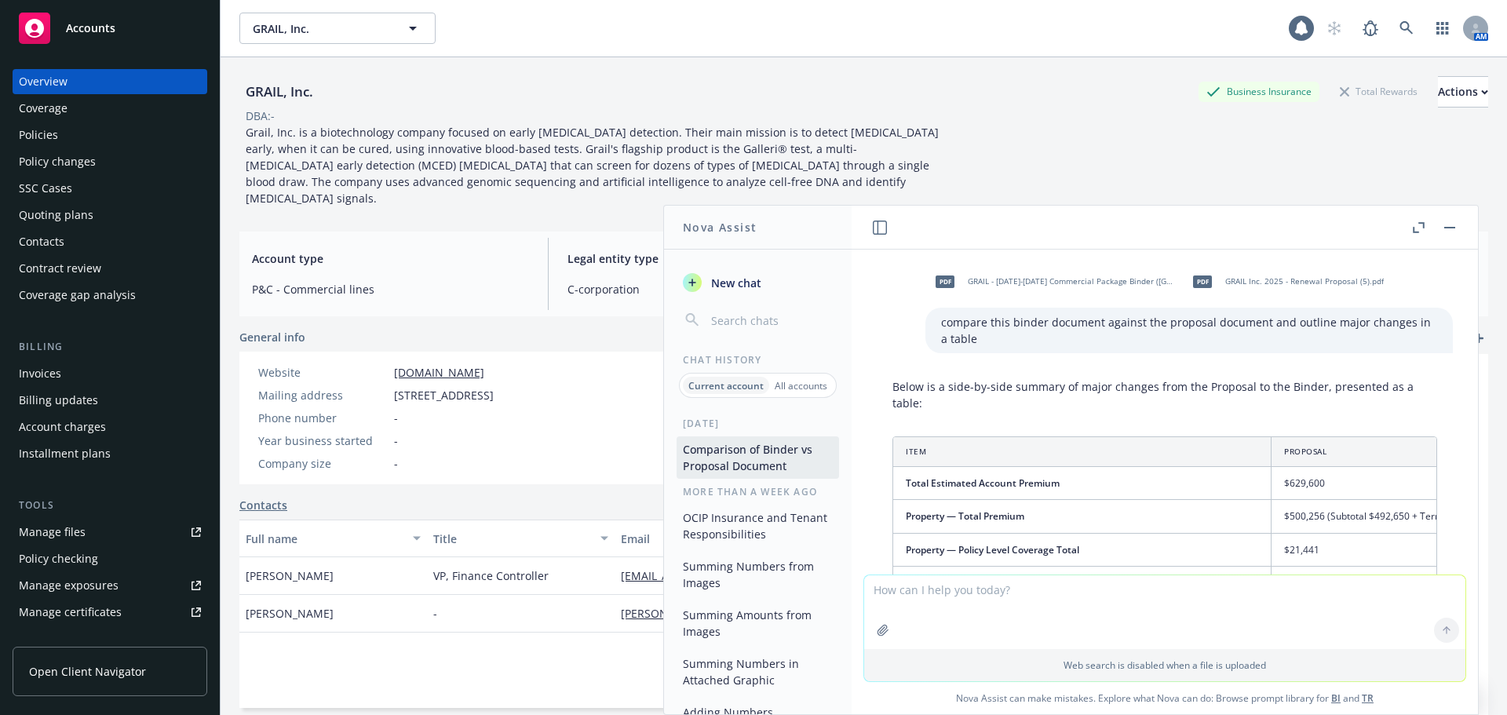
click at [985, 608] on textarea at bounding box center [1164, 612] width 601 height 74
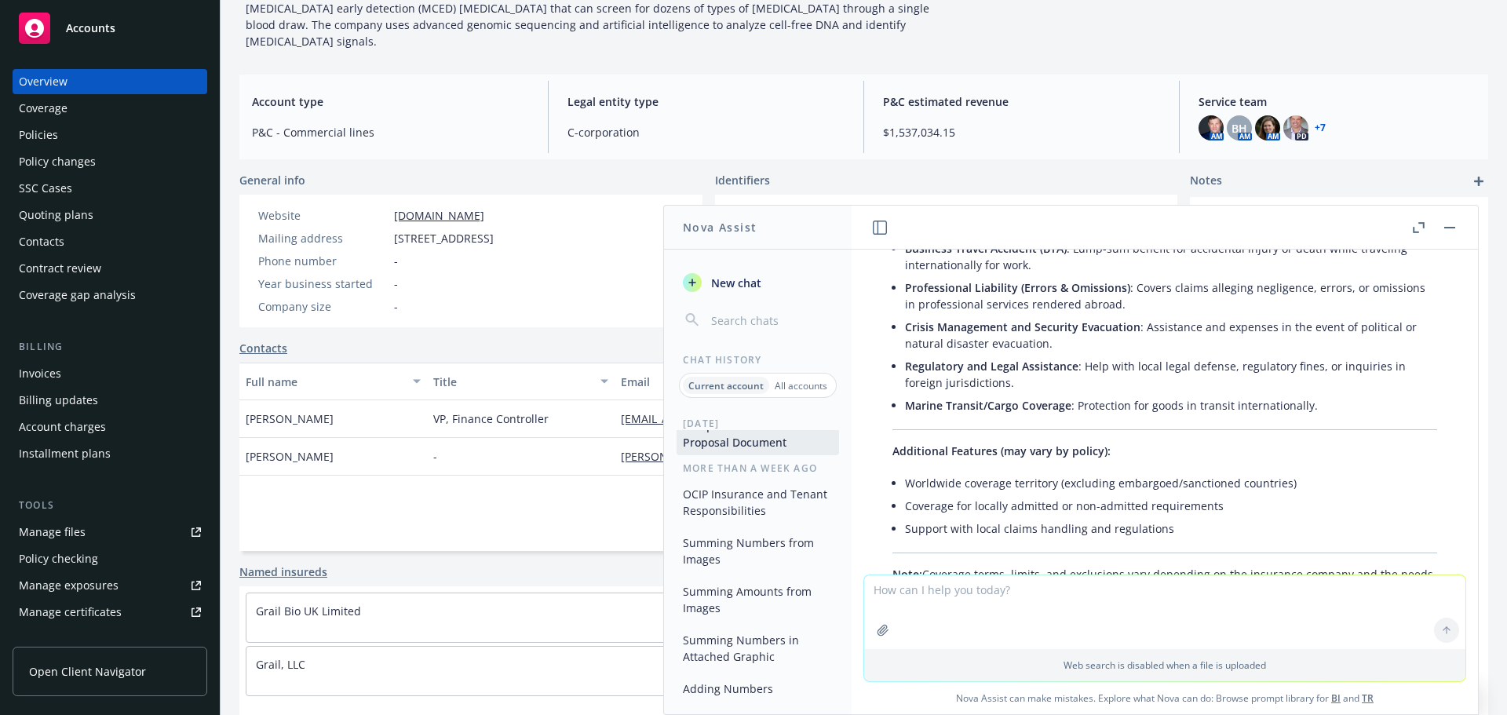
scroll to position [2107, 0]
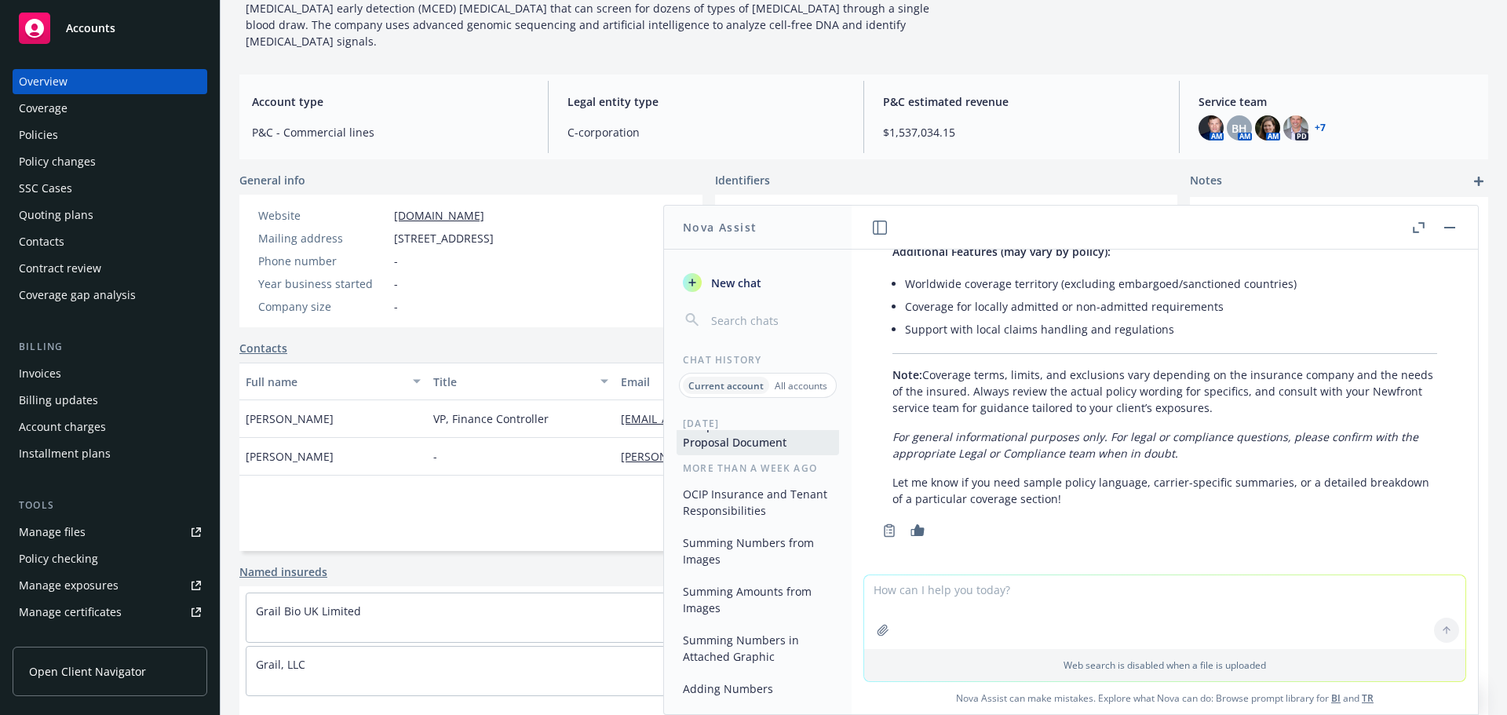
click at [788, 389] on p "All accounts" at bounding box center [801, 385] width 53 height 13
click at [737, 391] on p "Current account" at bounding box center [725, 385] width 71 height 13
click at [794, 386] on p "All accounts" at bounding box center [801, 385] width 53 height 13
click at [779, 520] on button "Insurance under the Price [PERSON_NAME] Act" at bounding box center [758, 502] width 162 height 42
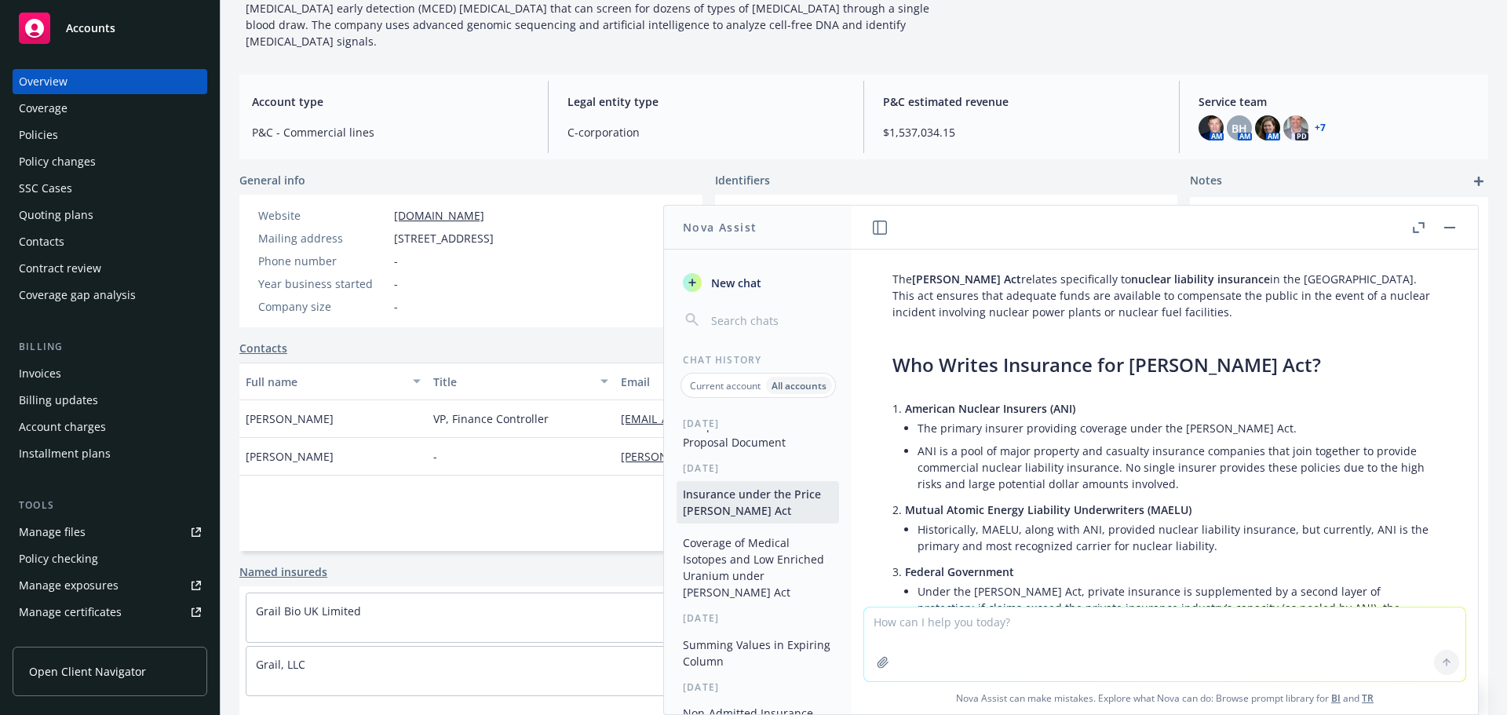
scroll to position [0, 0]
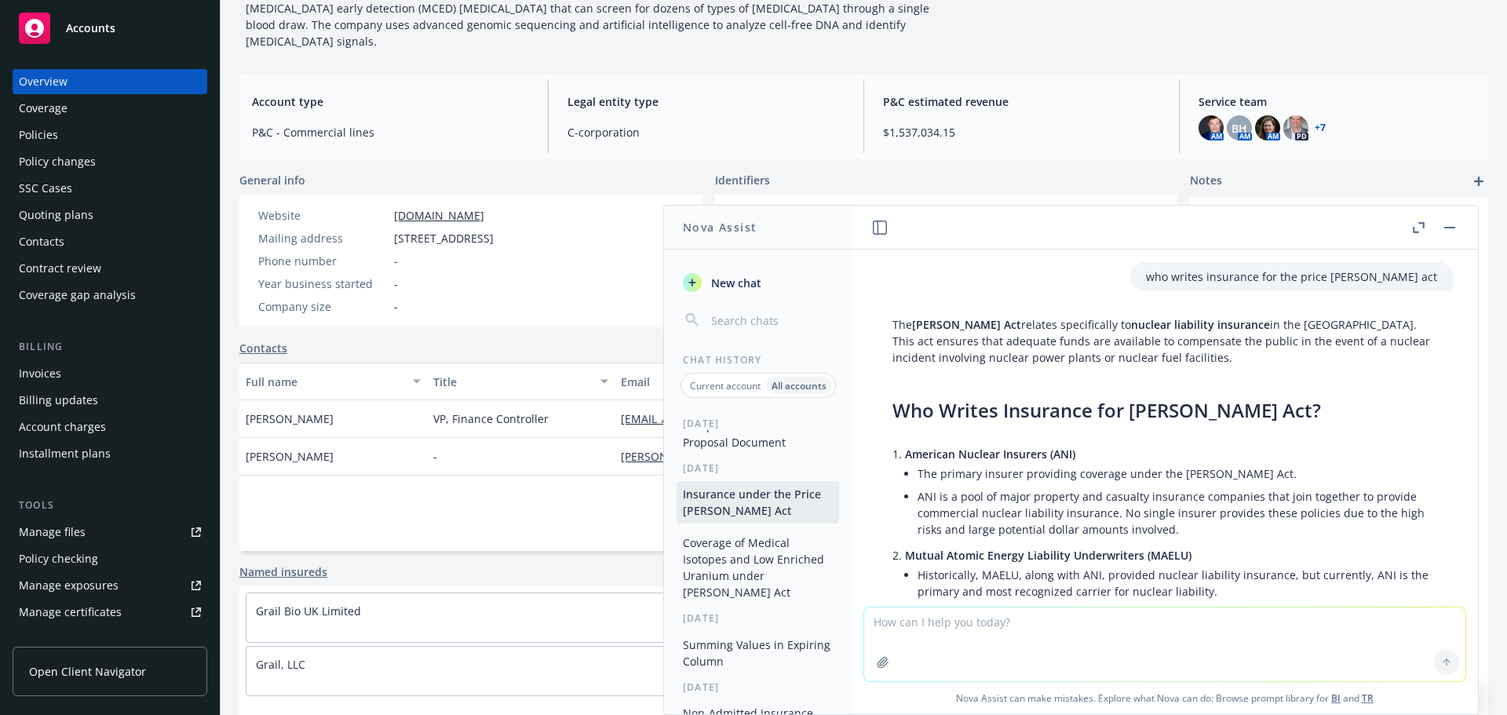
click at [739, 553] on button "Coverage of Medical Isotopes and Low Enriched Uranium under [PERSON_NAME] Act" at bounding box center [758, 567] width 162 height 75
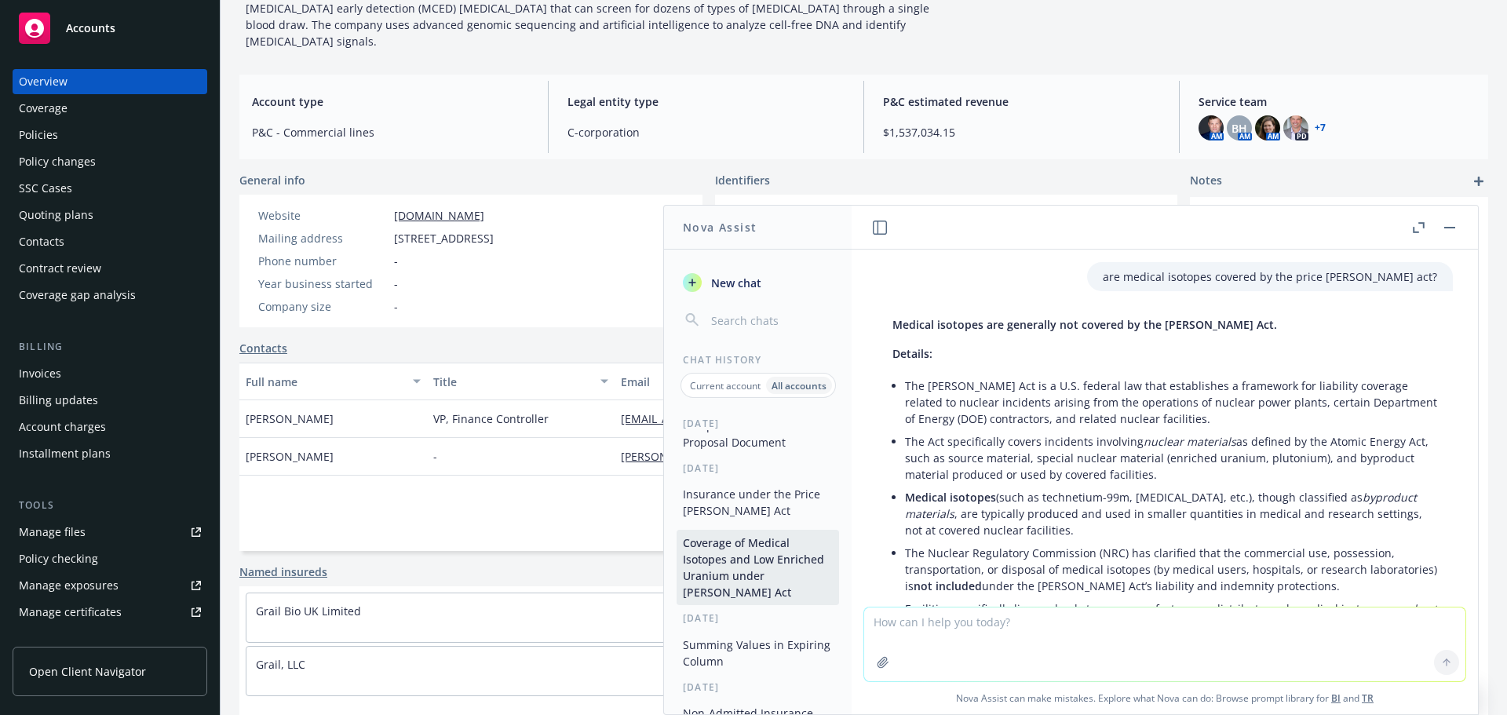
click at [758, 505] on button "Insurance under the Price [PERSON_NAME] Act" at bounding box center [758, 502] width 162 height 42
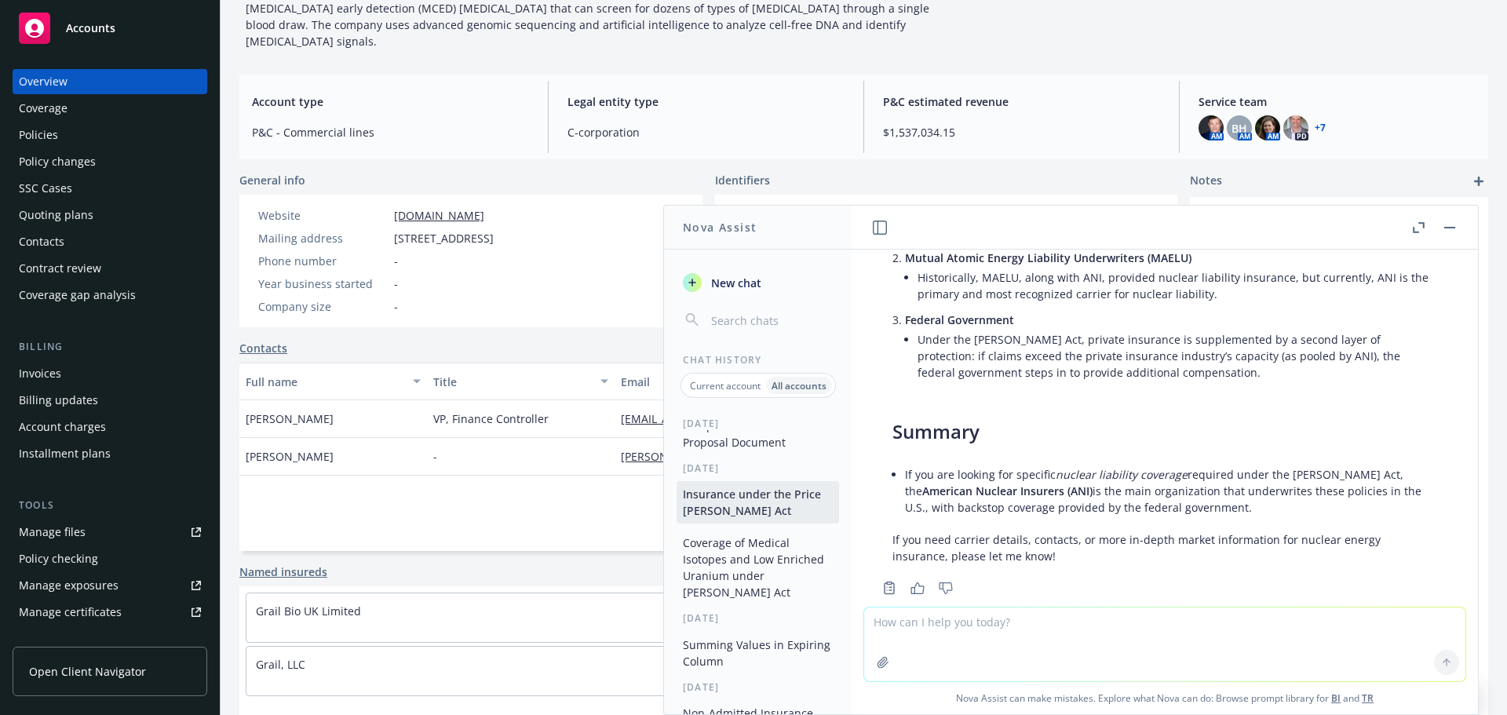
scroll to position [327, 0]
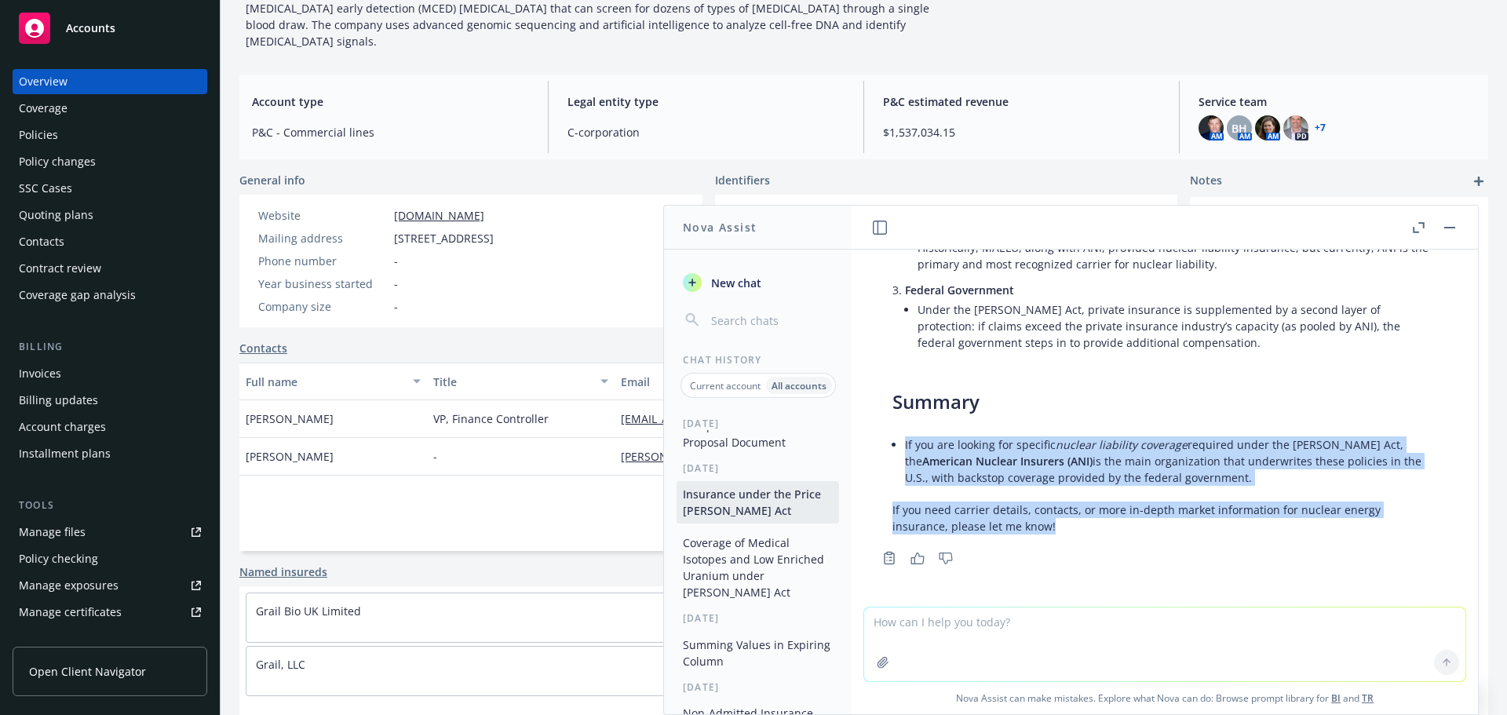
drag, startPoint x: 1140, startPoint y: 531, endPoint x: 897, endPoint y: 433, distance: 262.4
click at [897, 433] on div "The [PERSON_NAME] Act relates specifically to nuclear liability insurance in [G…" at bounding box center [1165, 262] width 576 height 558
click at [1038, 491] on div "The [PERSON_NAME] Act relates specifically to nuclear liability insurance in [G…" at bounding box center [1165, 262] width 576 height 558
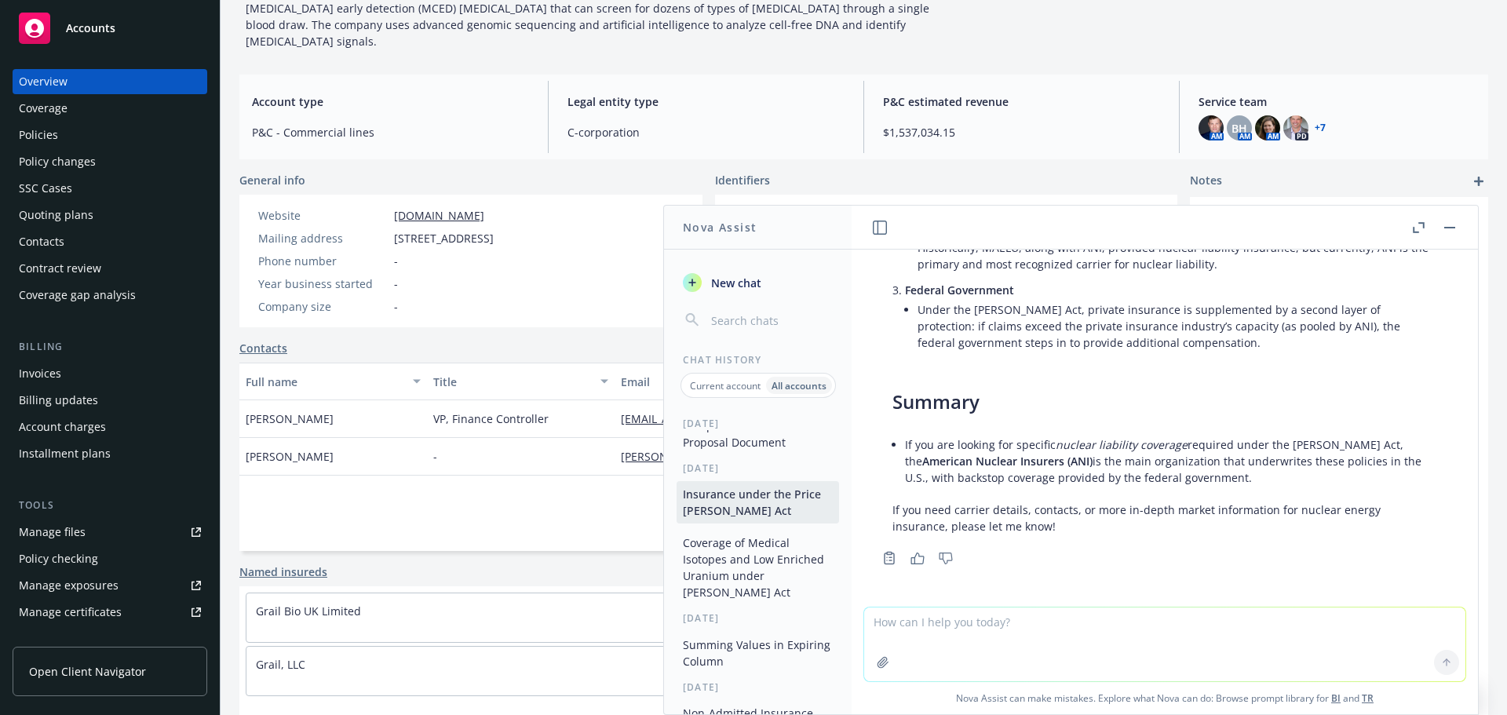
click at [756, 386] on p "Current account" at bounding box center [725, 385] width 71 height 13
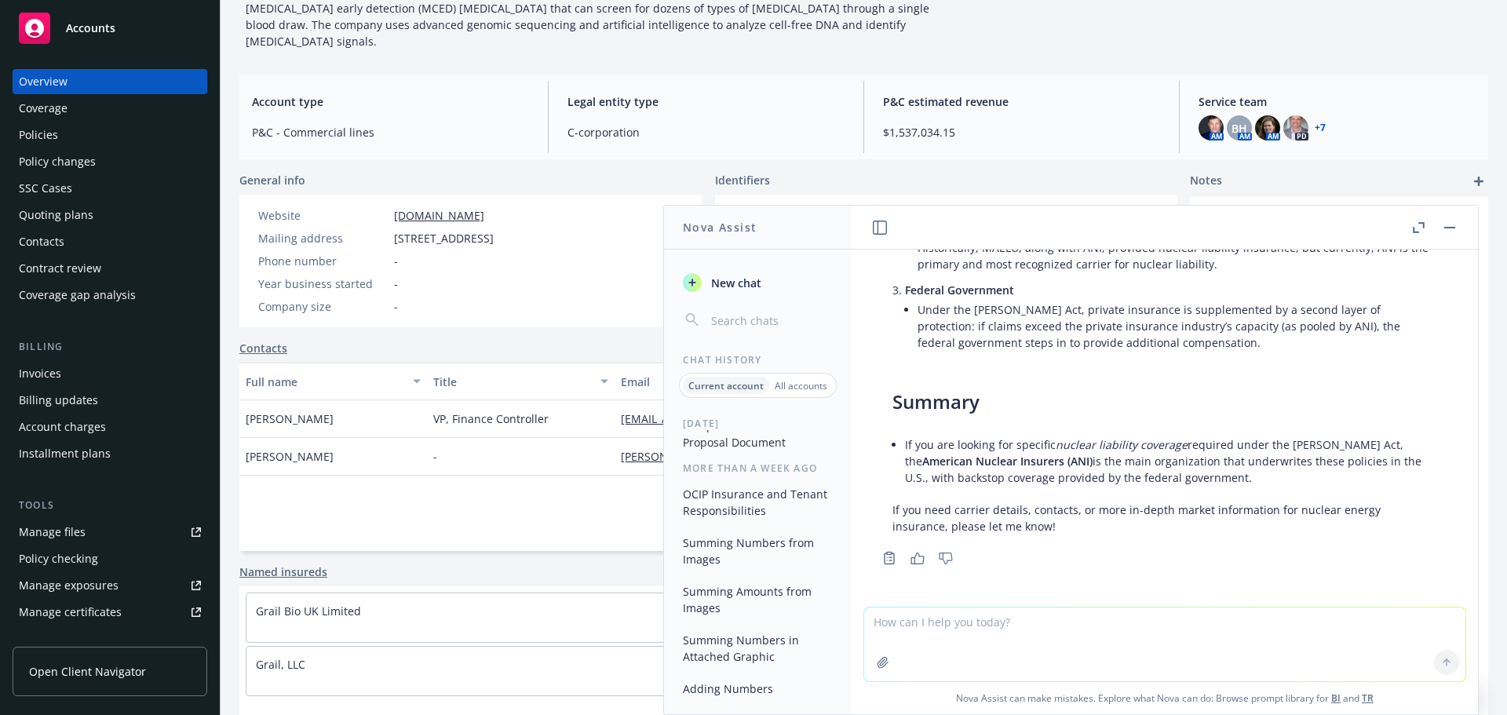
click at [807, 389] on p "All accounts" at bounding box center [801, 385] width 53 height 13
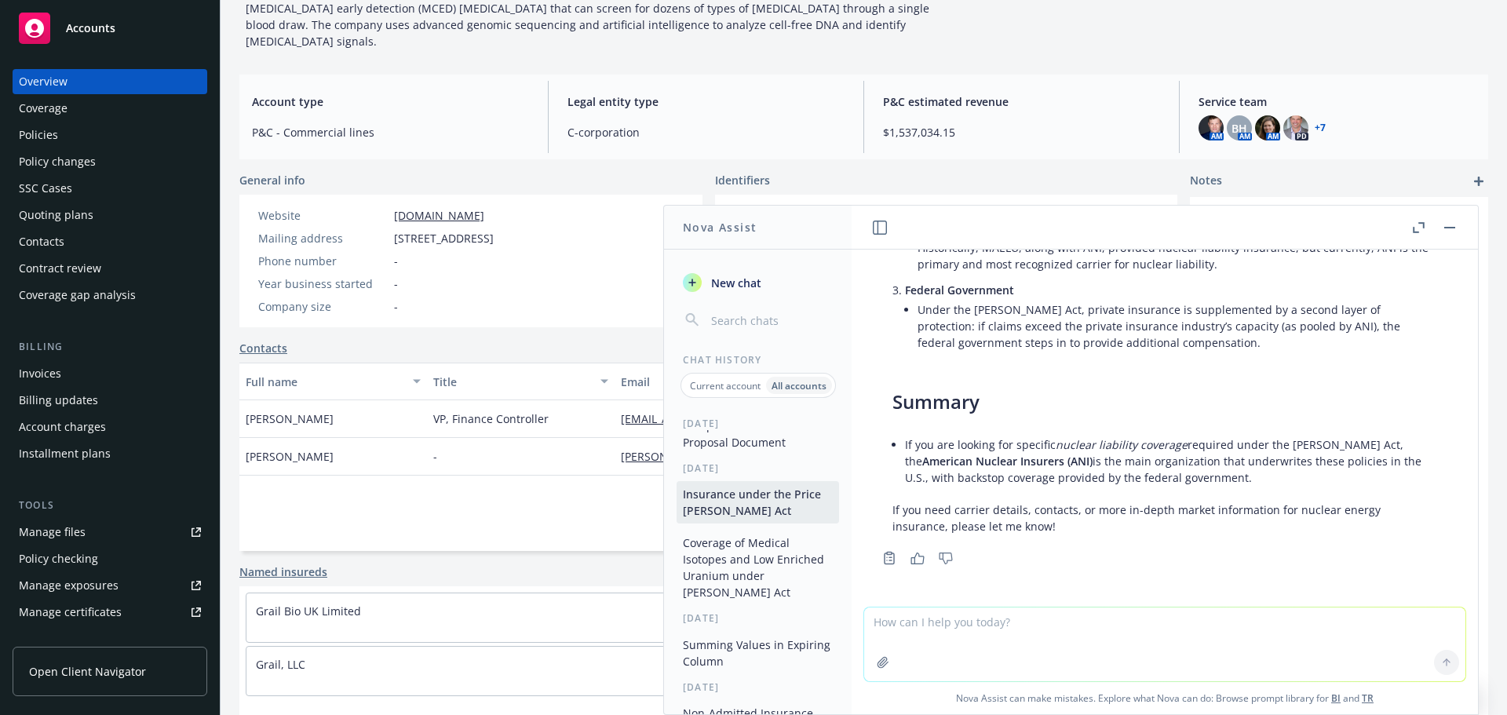
click at [739, 379] on p "Current account" at bounding box center [725, 385] width 71 height 13
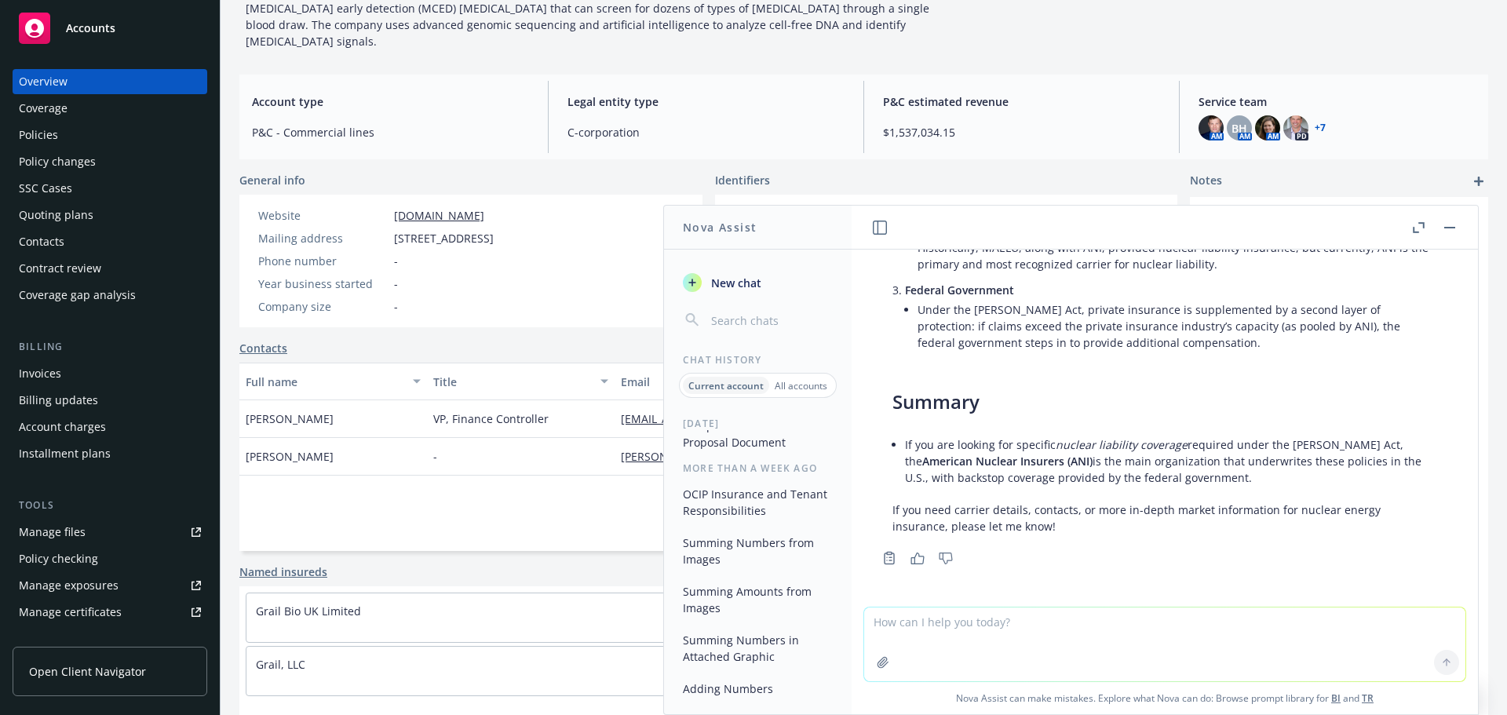
click at [808, 381] on p "All accounts" at bounding box center [801, 385] width 53 height 13
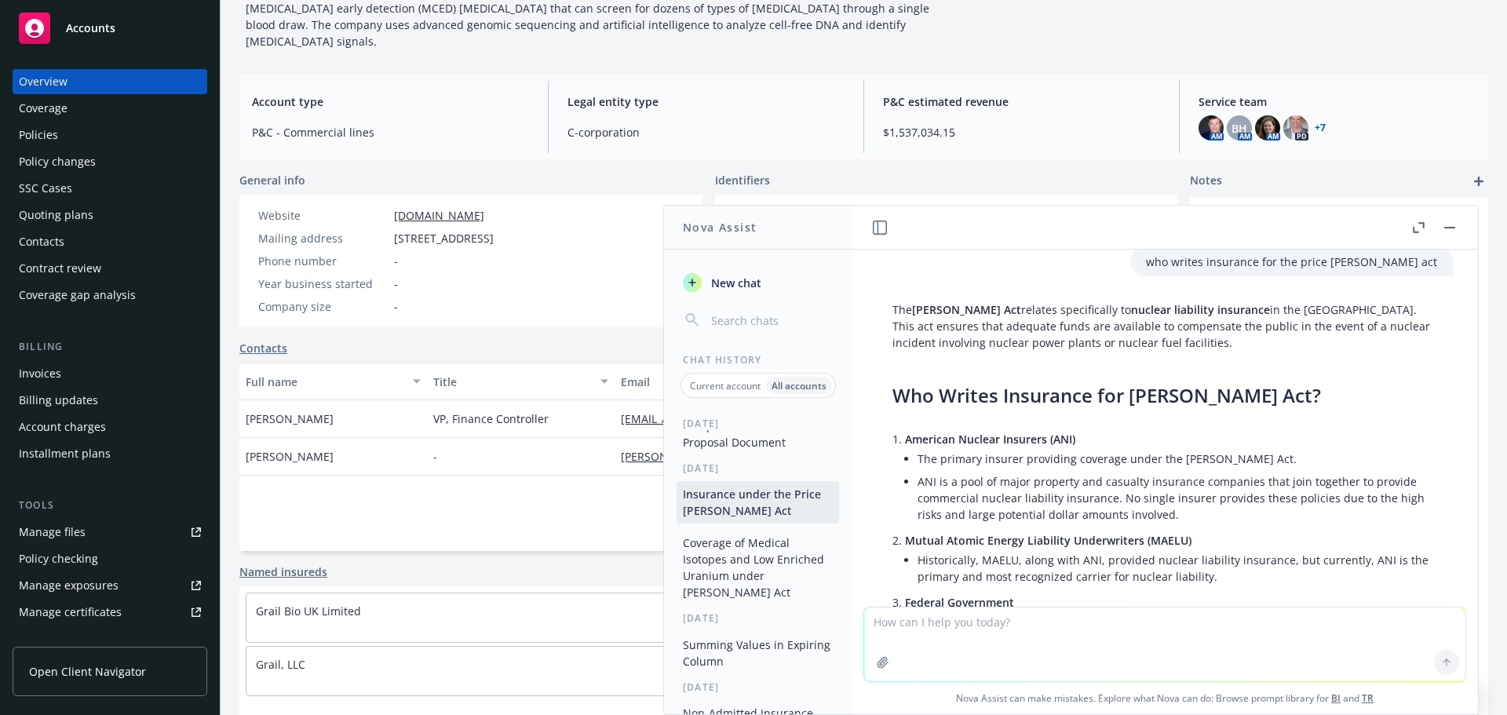
scroll to position [0, 0]
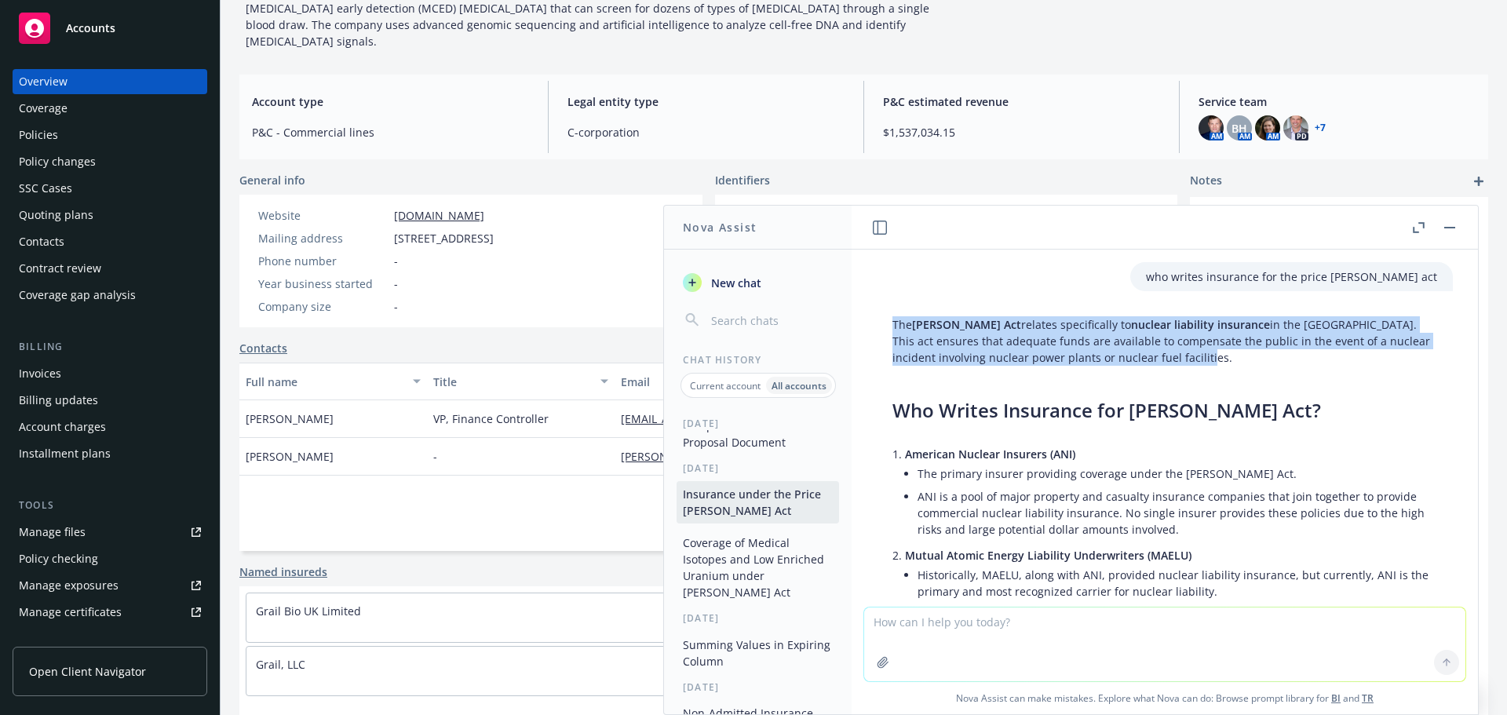
drag, startPoint x: 1197, startPoint y: 359, endPoint x: 888, endPoint y: 326, distance: 311.0
click at [888, 326] on div "The [PERSON_NAME] Act relates specifically to nuclear liability insurance in [G…" at bounding box center [1165, 589] width 576 height 558
click at [1202, 357] on p "The [PERSON_NAME] Act relates specifically to nuclear liability insurance in [G…" at bounding box center [1164, 340] width 545 height 49
drag, startPoint x: 1183, startPoint y: 355, endPoint x: 875, endPoint y: 325, distance: 309.1
click at [875, 325] on div "The [PERSON_NAME] Act relates specifically to nuclear liability insurance in [G…" at bounding box center [1164, 603] width 601 height 586
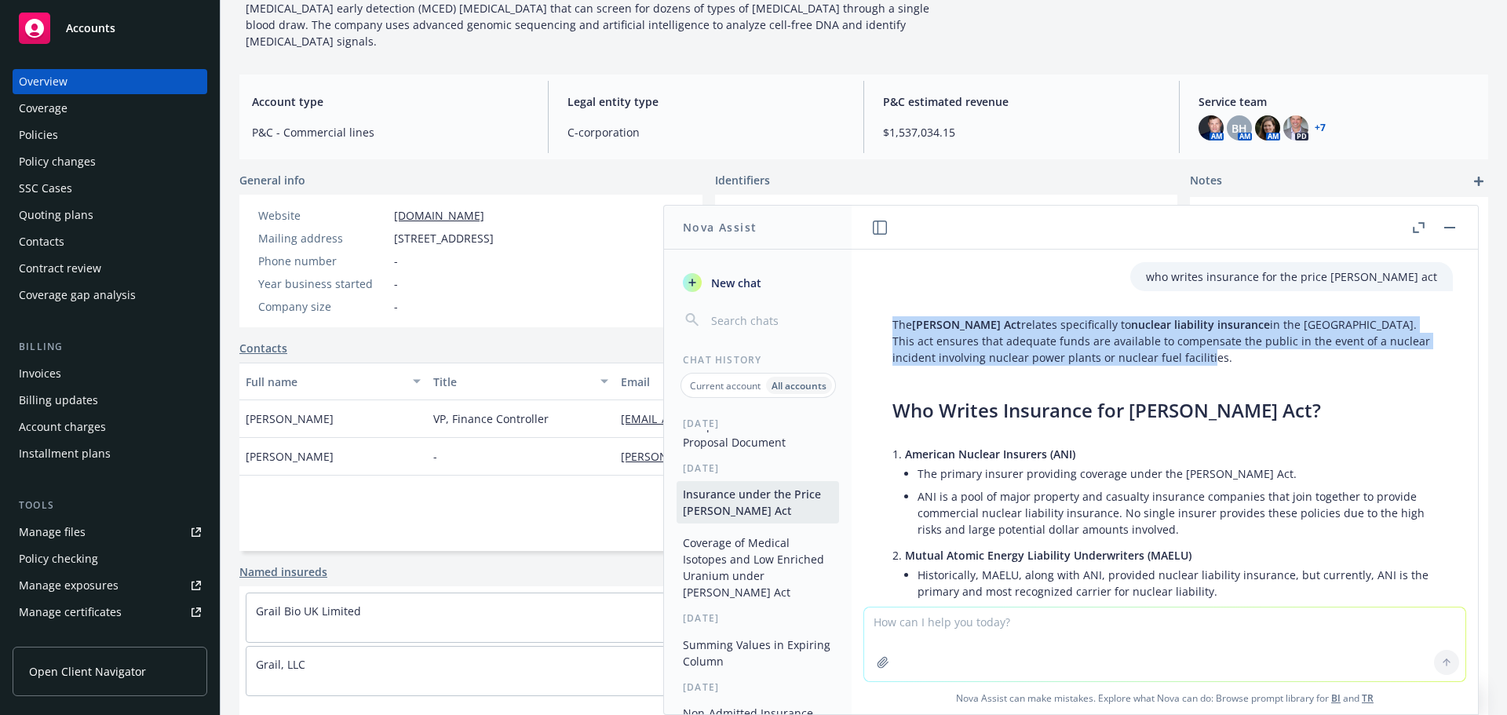
click at [1090, 362] on p "The [PERSON_NAME] Act relates specifically to nuclear liability insurance in [G…" at bounding box center [1164, 340] width 545 height 49
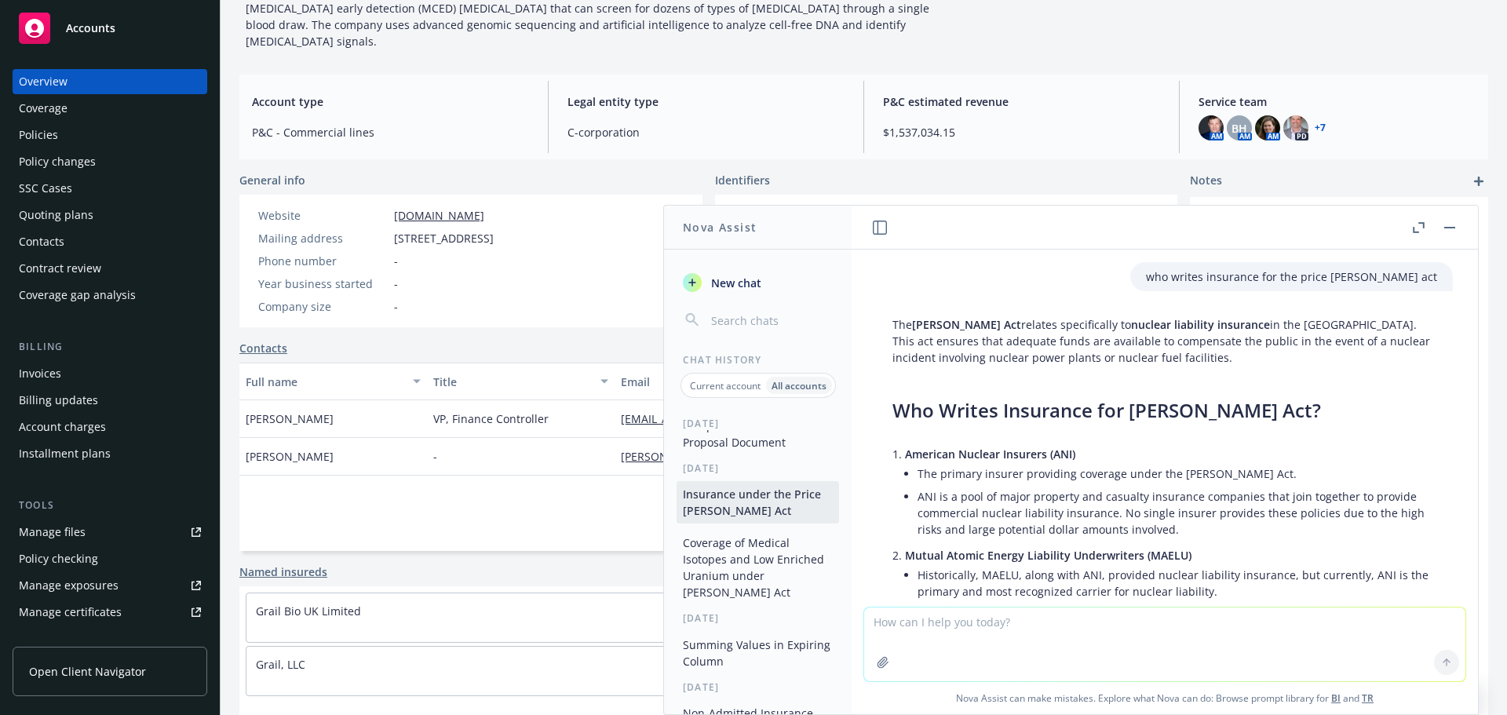
click at [771, 451] on button "Comparison of Binder vs Proposal Document" at bounding box center [758, 434] width 162 height 42
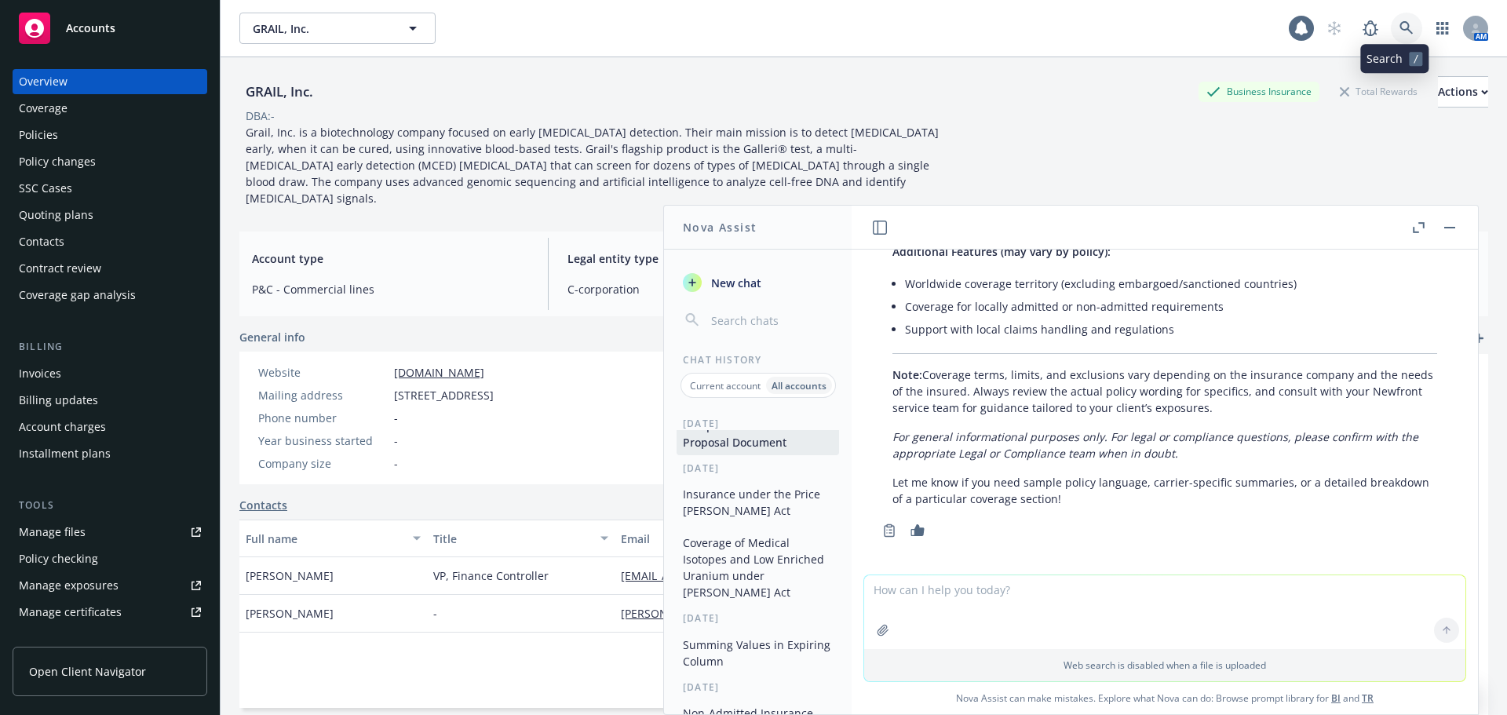
click at [1399, 23] on icon at bounding box center [1405, 27] width 13 height 13
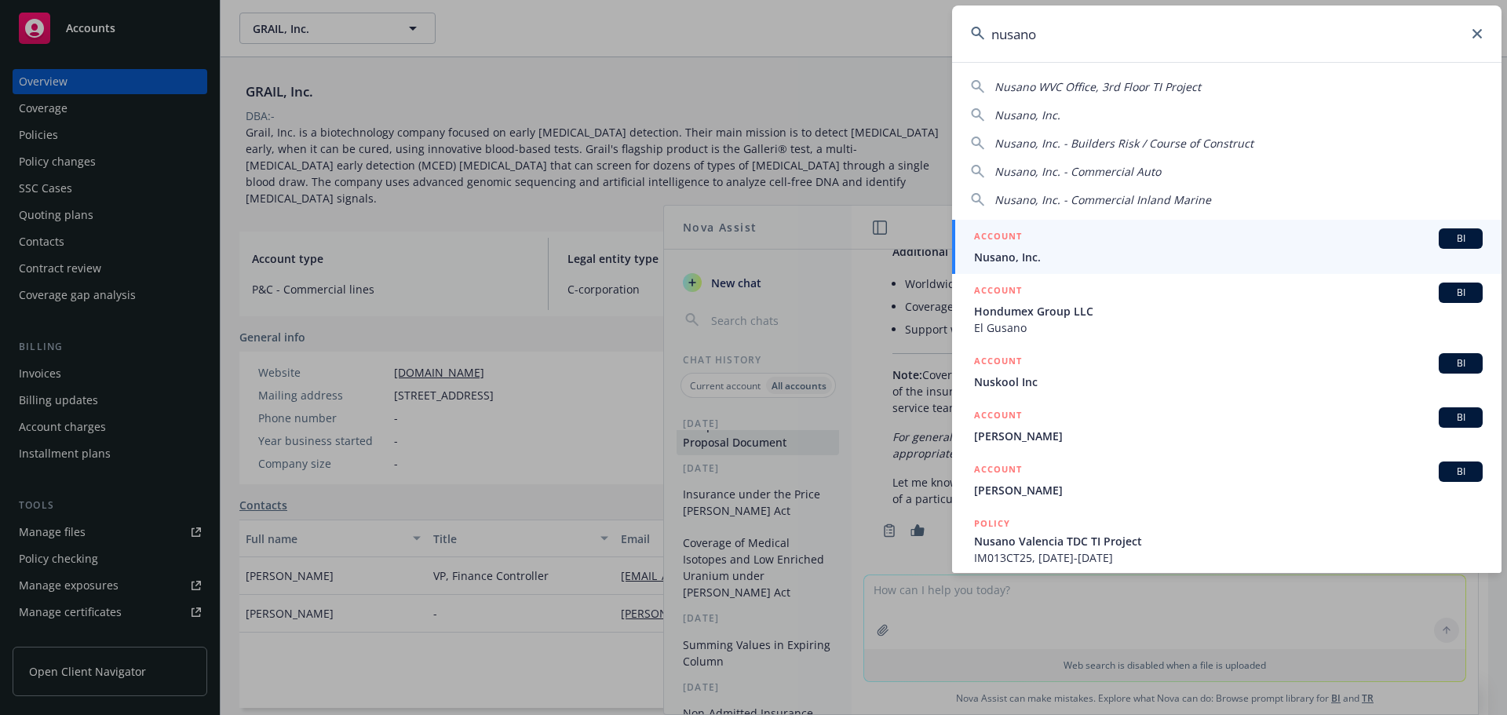
type input "nusano"
click at [1005, 248] on div "ACCOUNT BI" at bounding box center [1228, 238] width 509 height 20
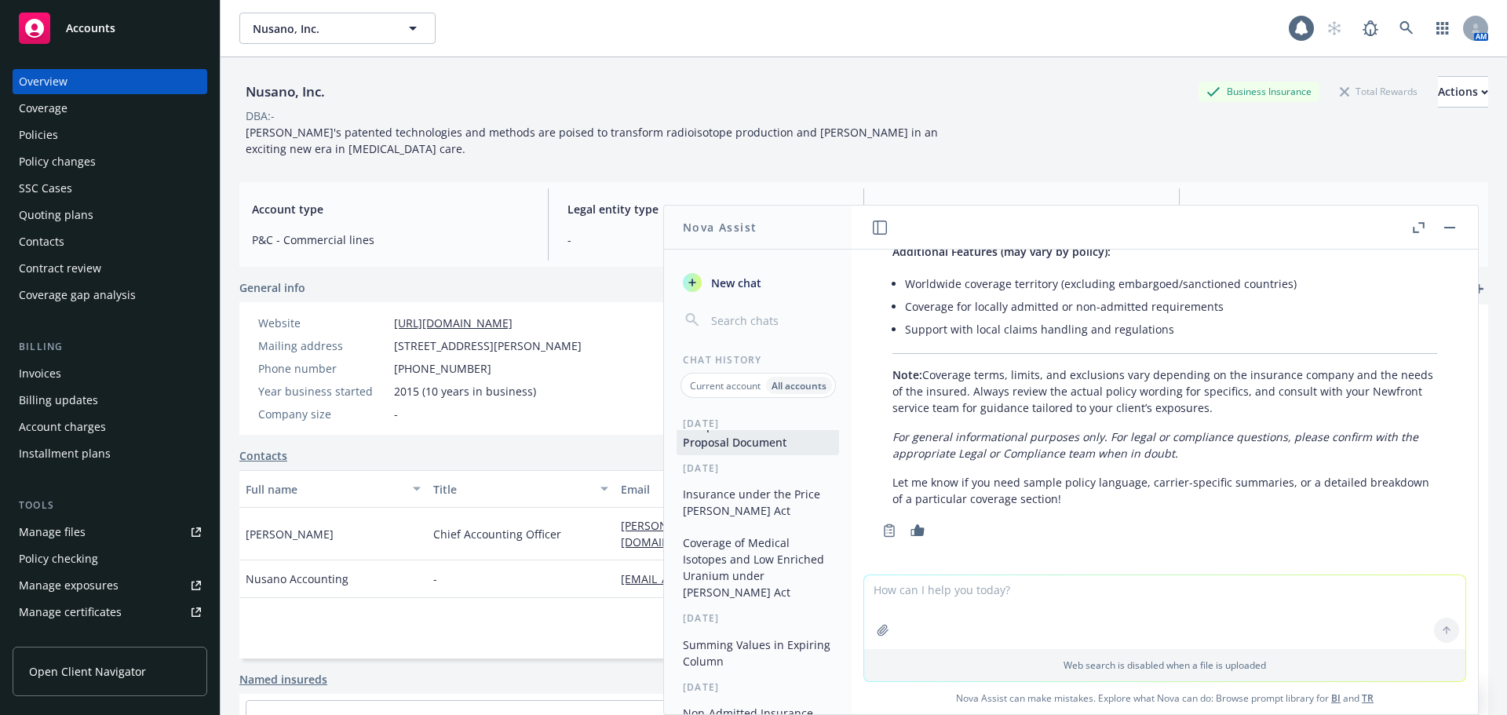
click at [1446, 234] on button "button" at bounding box center [1449, 227] width 19 height 19
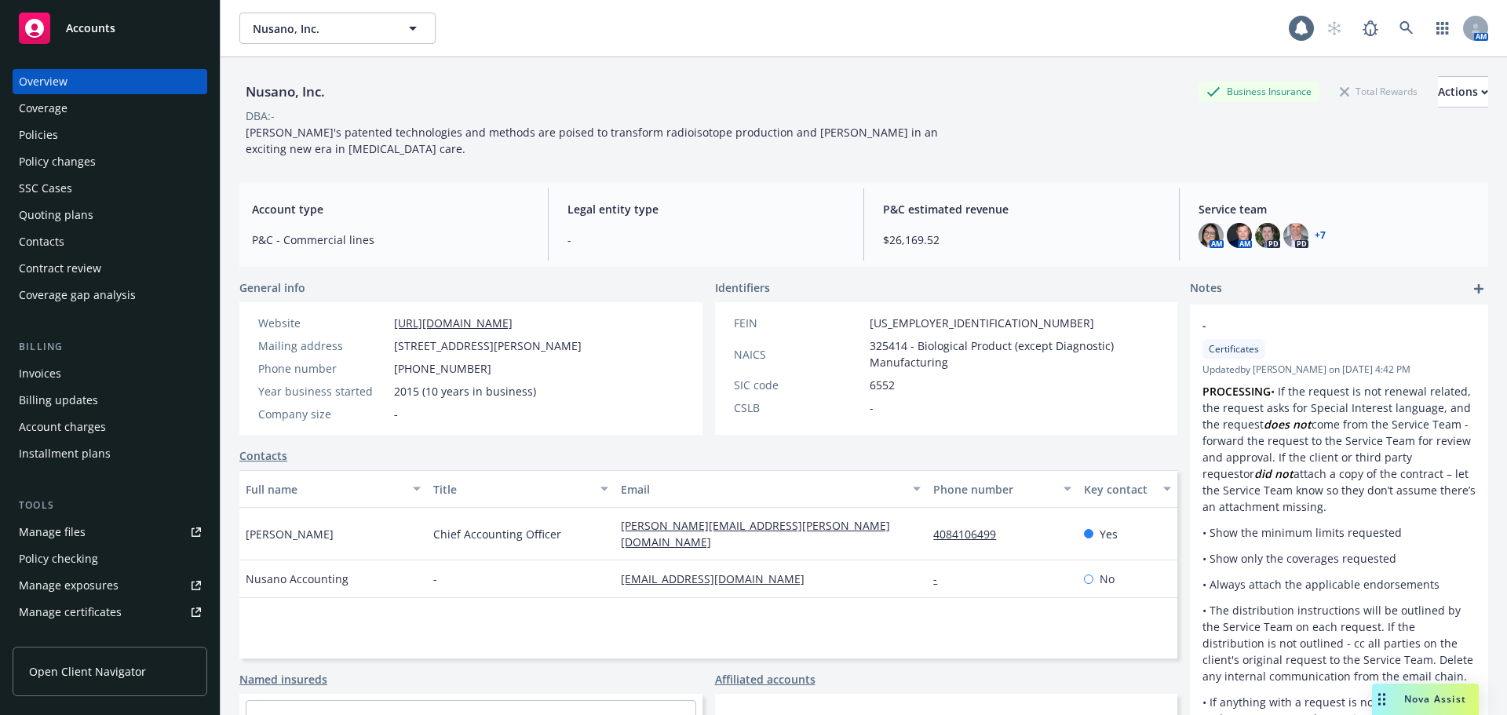
click at [74, 139] on div "Policies" at bounding box center [110, 134] width 182 height 25
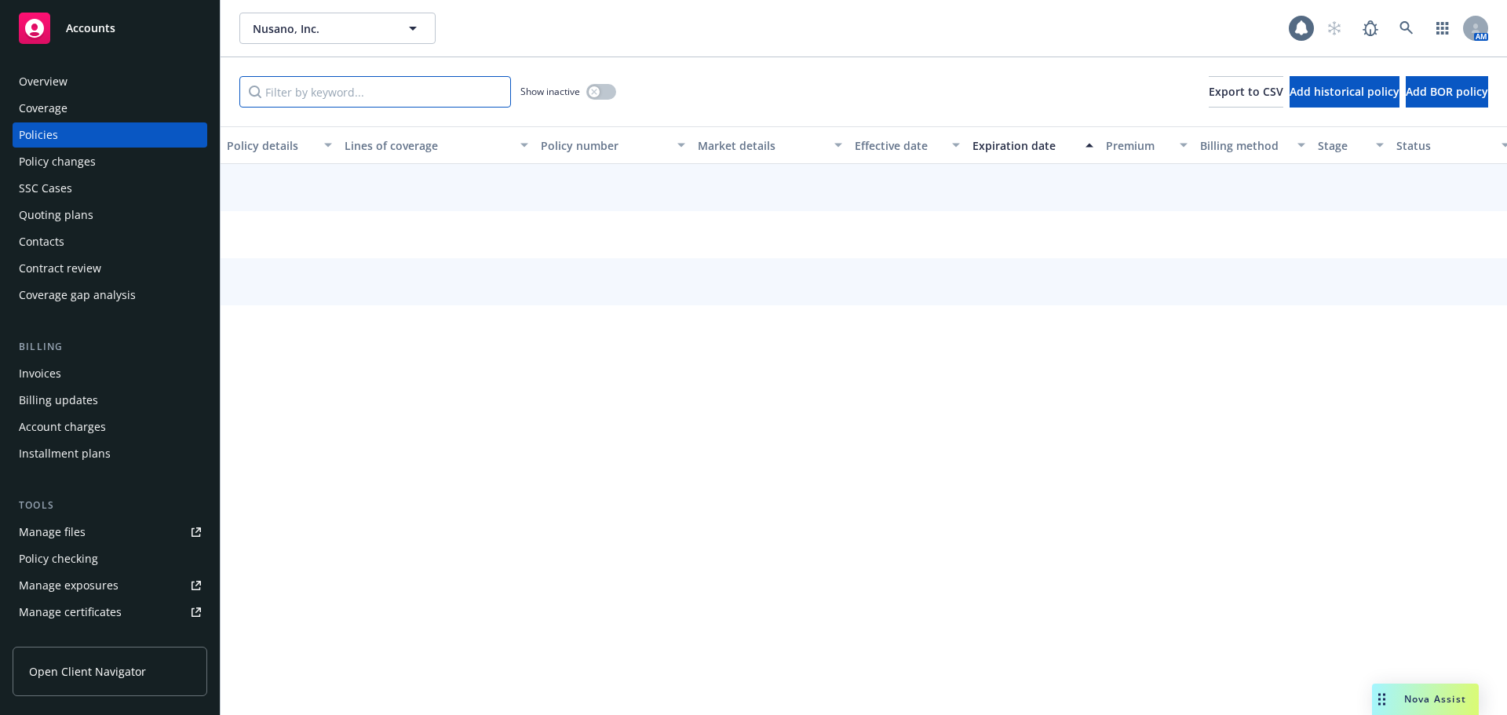
click at [308, 86] on input "Filter by keyword..." at bounding box center [375, 91] width 272 height 31
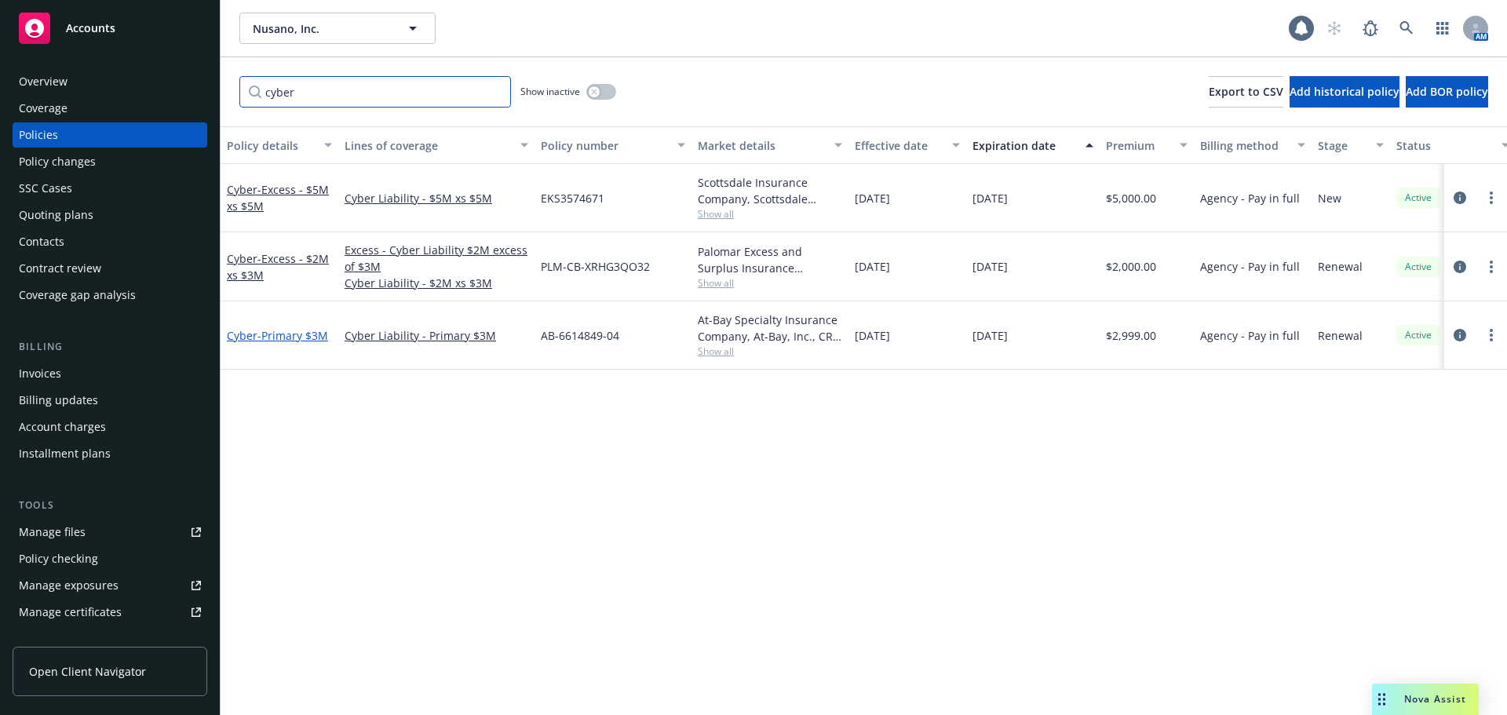
type input "cyber"
click at [308, 337] on span "- Primary $3M" at bounding box center [292, 335] width 71 height 15
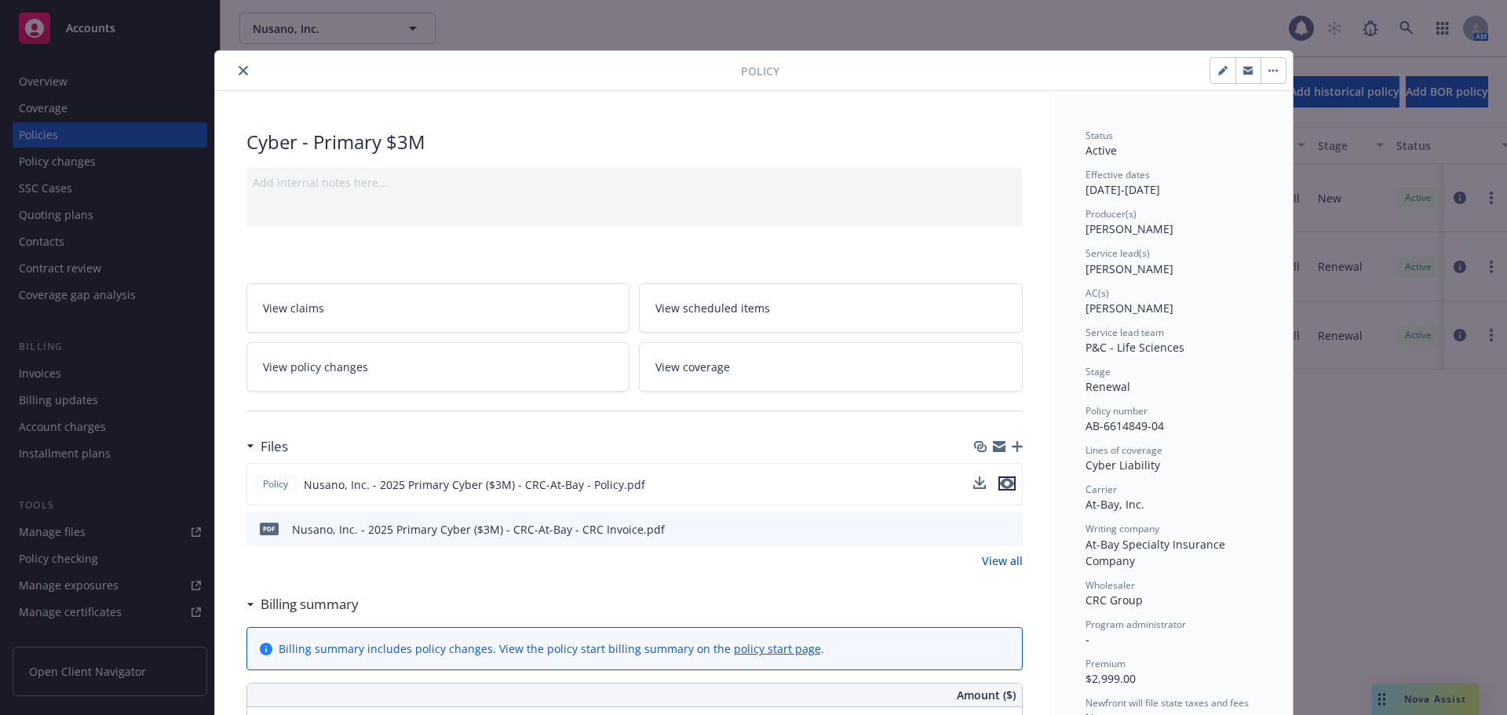
click at [1000, 480] on icon "preview file" at bounding box center [1007, 483] width 14 height 11
click at [239, 66] on icon "close" at bounding box center [243, 70] width 9 height 9
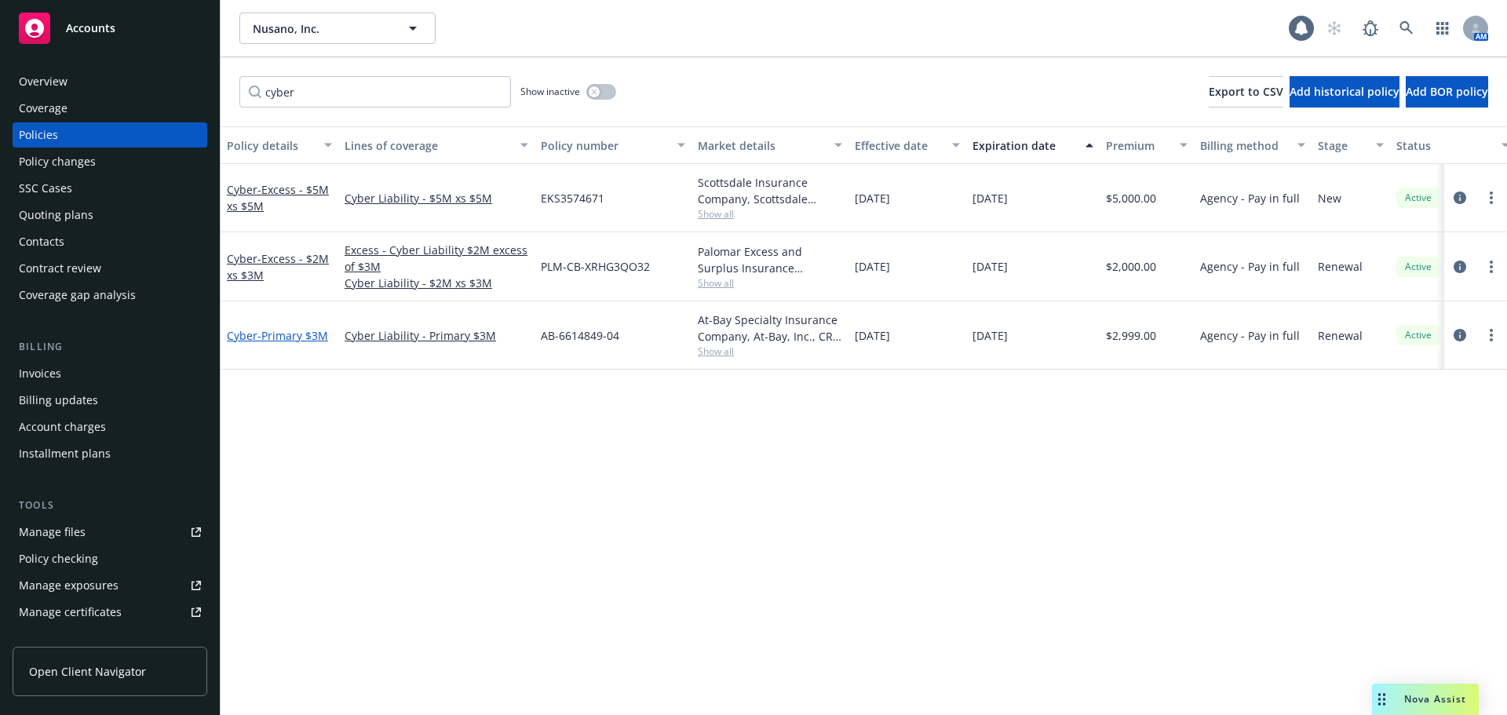
click at [269, 341] on span "- Primary $3M" at bounding box center [292, 335] width 71 height 15
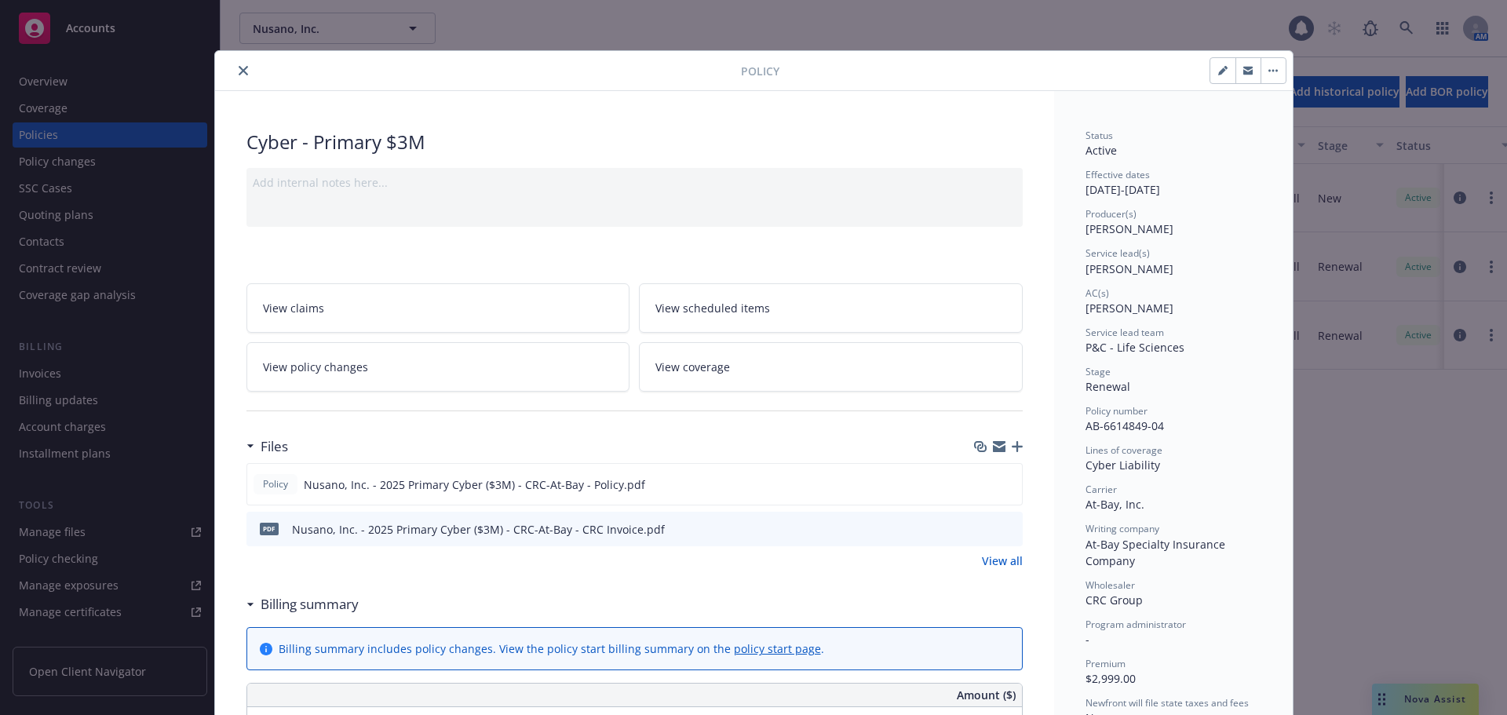
scroll to position [47, 0]
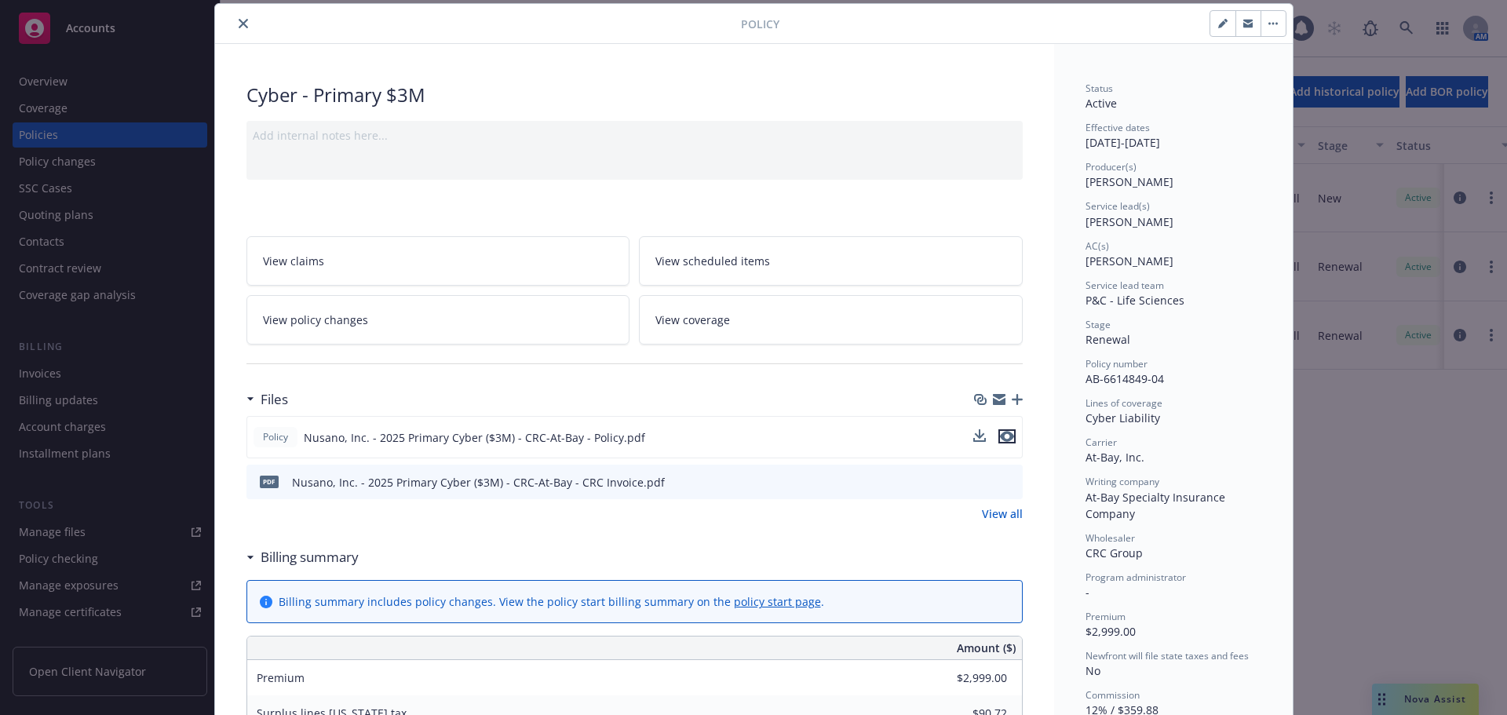
click at [1006, 433] on icon "preview file" at bounding box center [1007, 436] width 14 height 11
click at [235, 28] on button "close" at bounding box center [243, 23] width 19 height 19
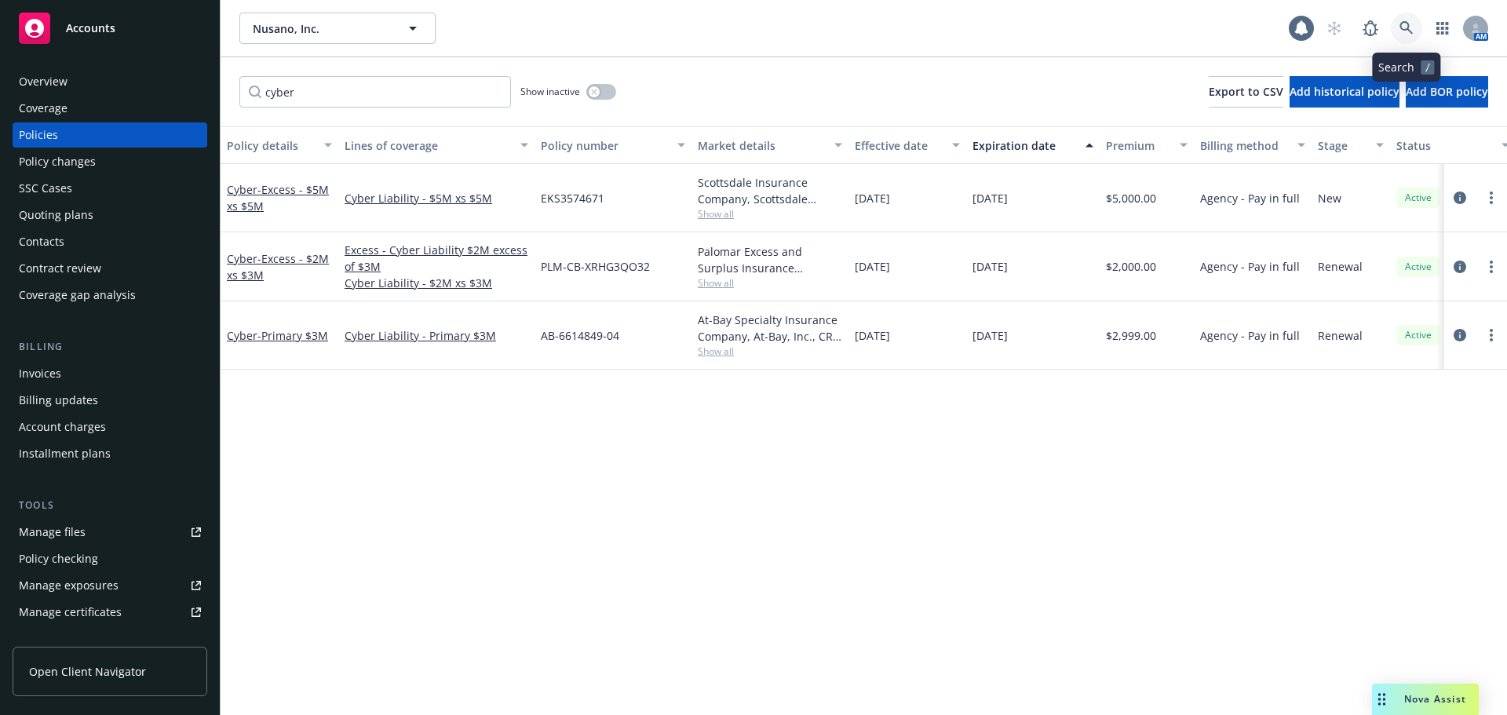
click at [1414, 38] on link at bounding box center [1406, 28] width 31 height 31
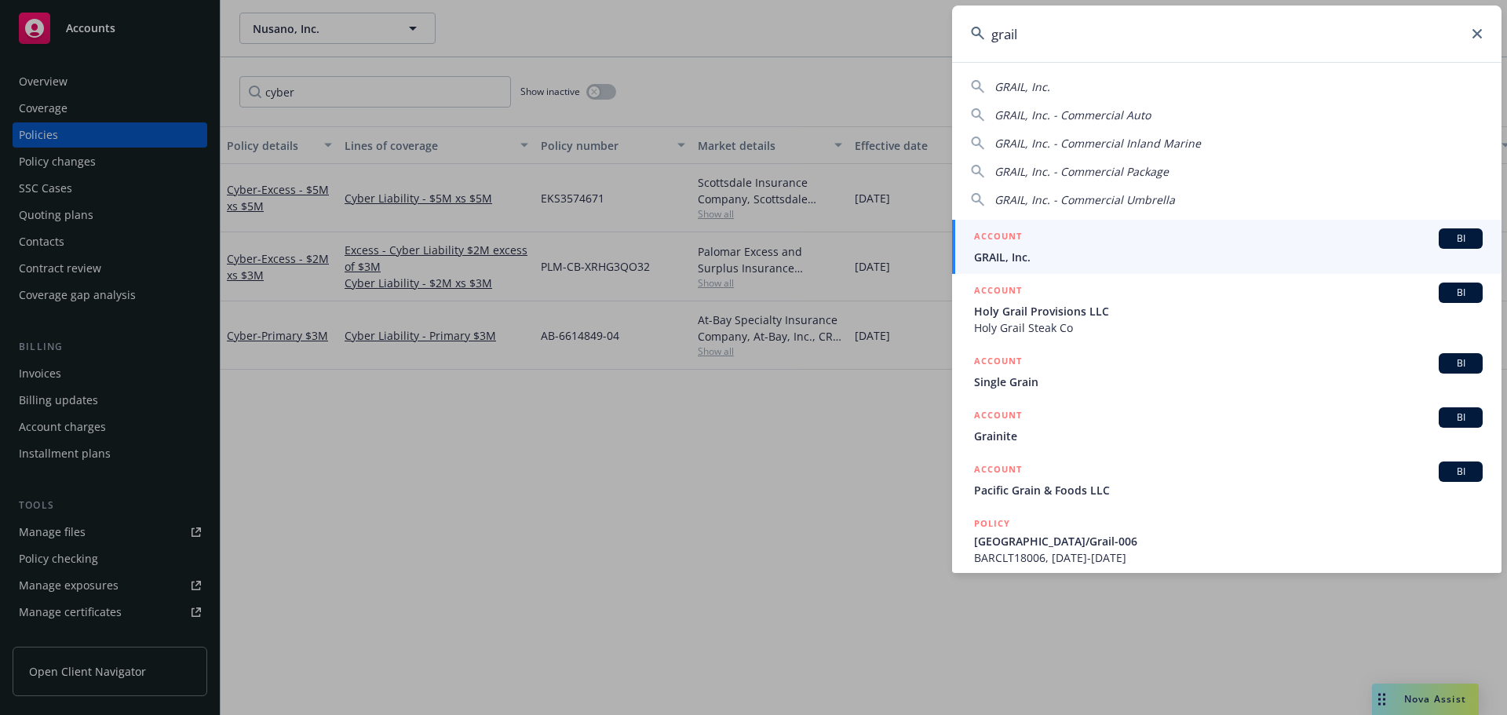
type input "grail"
click at [1048, 250] on span "GRAIL, Inc." at bounding box center [1228, 257] width 509 height 16
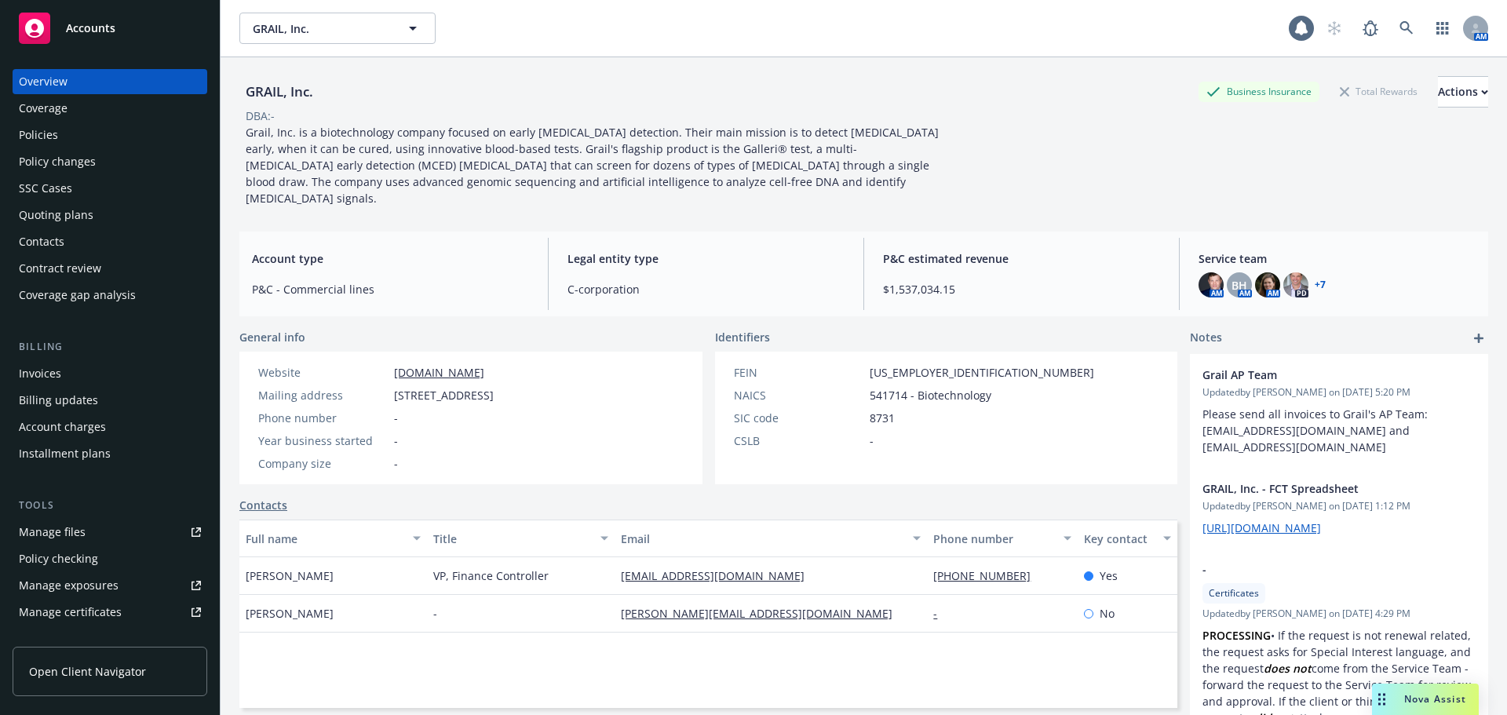
click at [1420, 709] on div "Nova Assist" at bounding box center [1425, 699] width 107 height 31
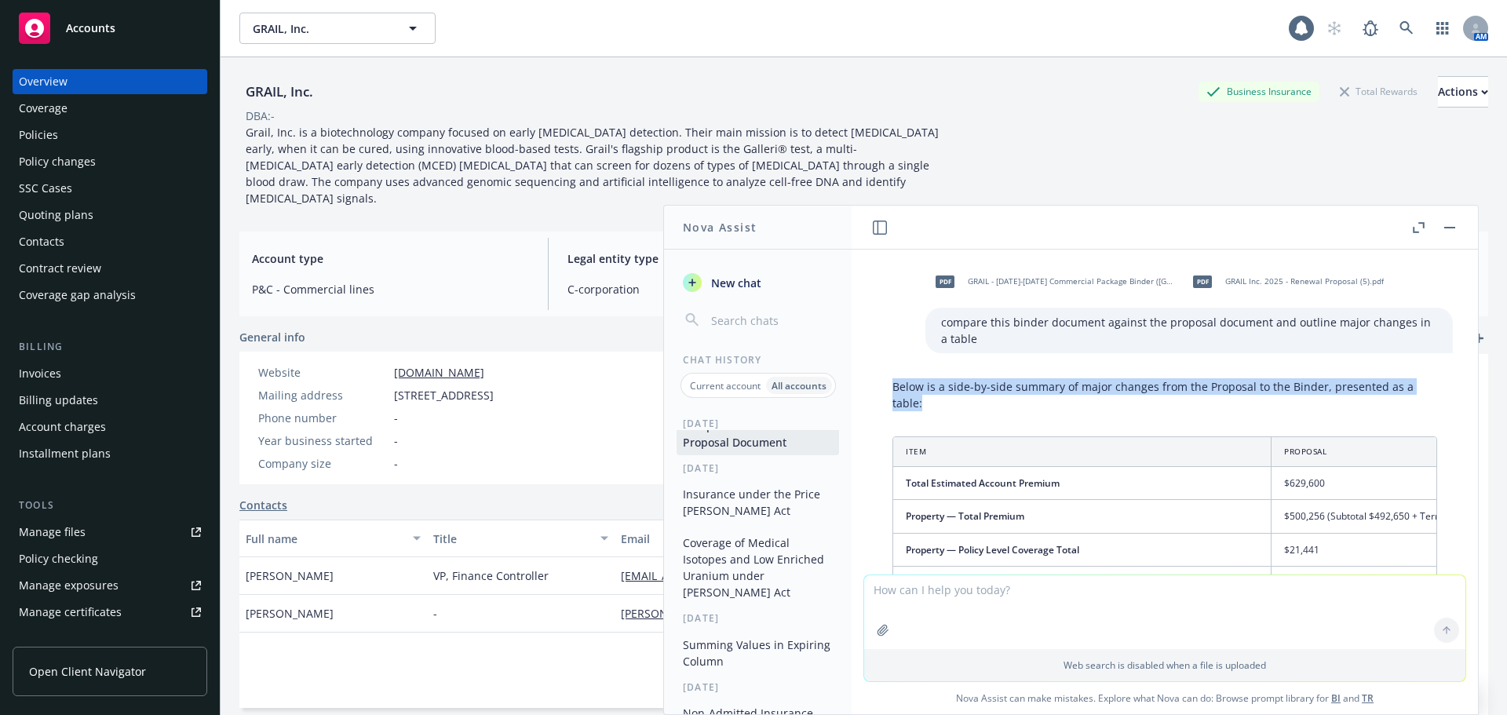
drag, startPoint x: 971, startPoint y: 403, endPoint x: 866, endPoint y: 385, distance: 106.7
click at [866, 385] on div "Below is a side-by-side summary of major changes from the Proposal to the Binde…" at bounding box center [1164, 715] width 601 height 687
click at [938, 404] on p "Below is a side-by-side summary of major changes from the Proposal to the Binde…" at bounding box center [1164, 394] width 545 height 33
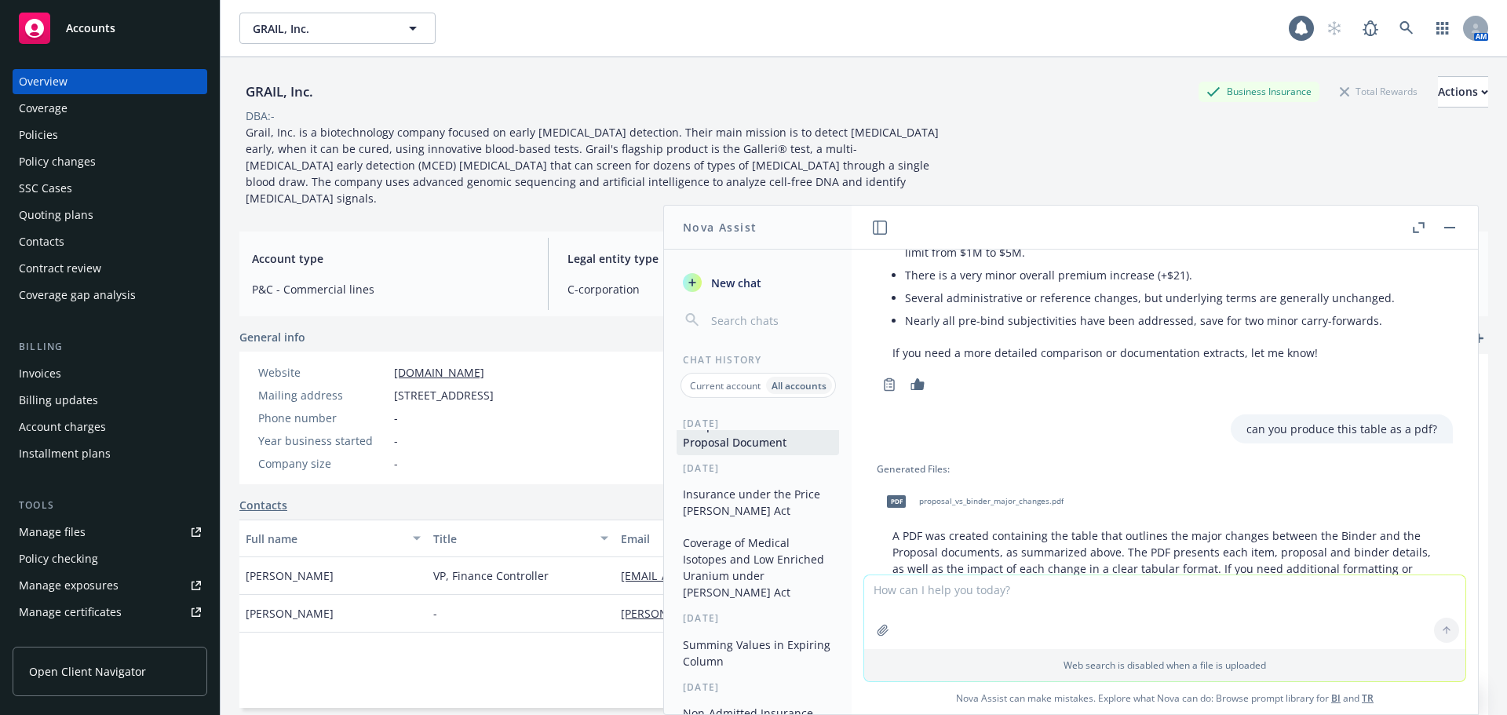
scroll to position [786, 0]
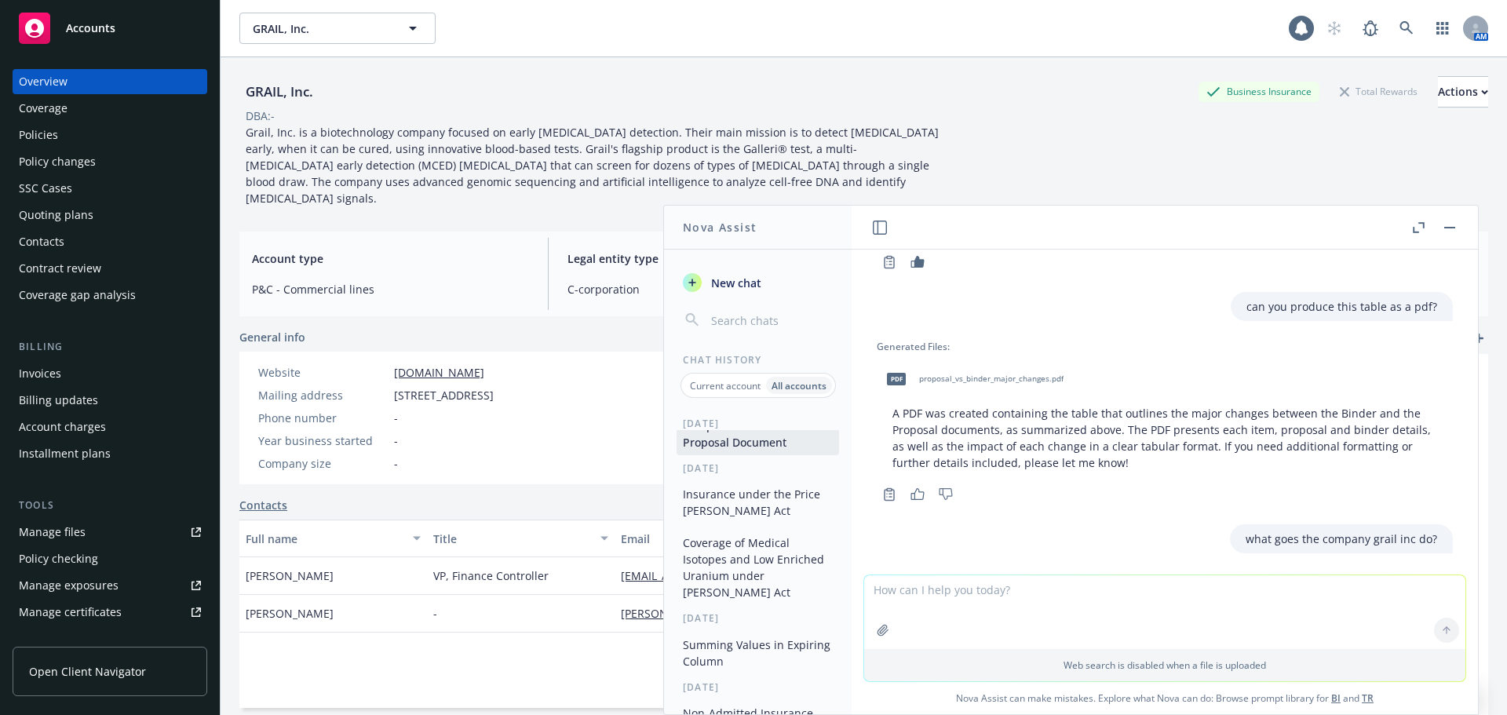
click at [1005, 384] on span "proposal_vs_binder_major_changes.pdf" at bounding box center [991, 379] width 144 height 10
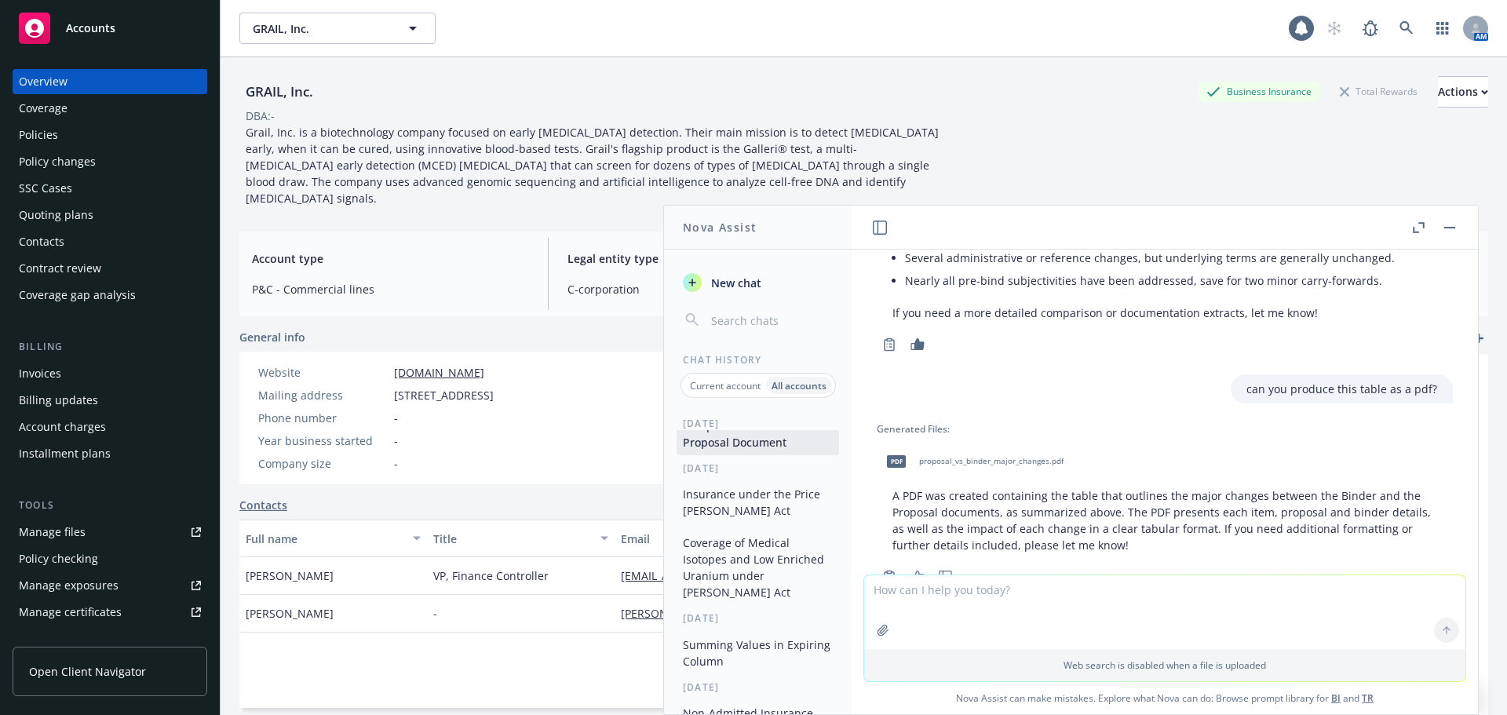
scroll to position [685, 0]
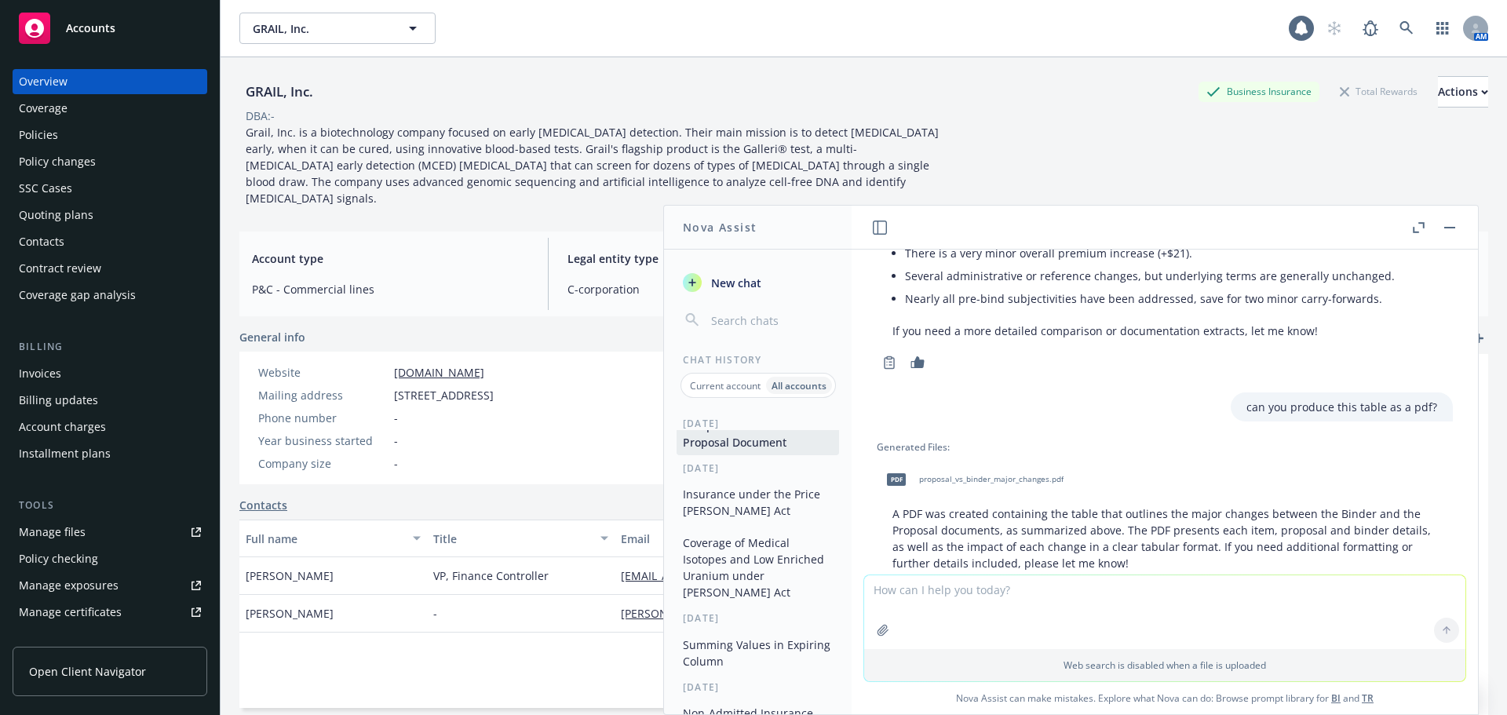
click at [756, 498] on button "Insurance under the Price [PERSON_NAME] Act" at bounding box center [758, 502] width 162 height 42
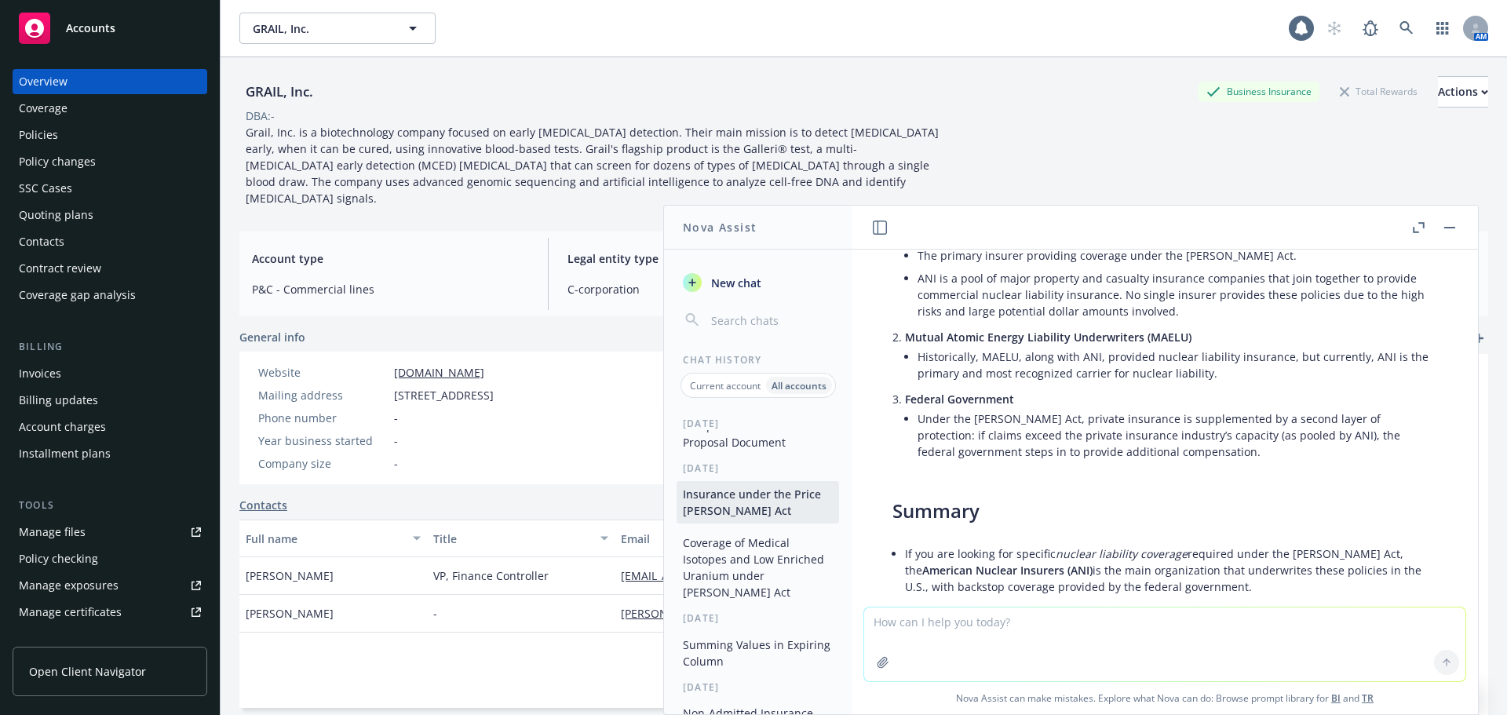
scroll to position [15, 0]
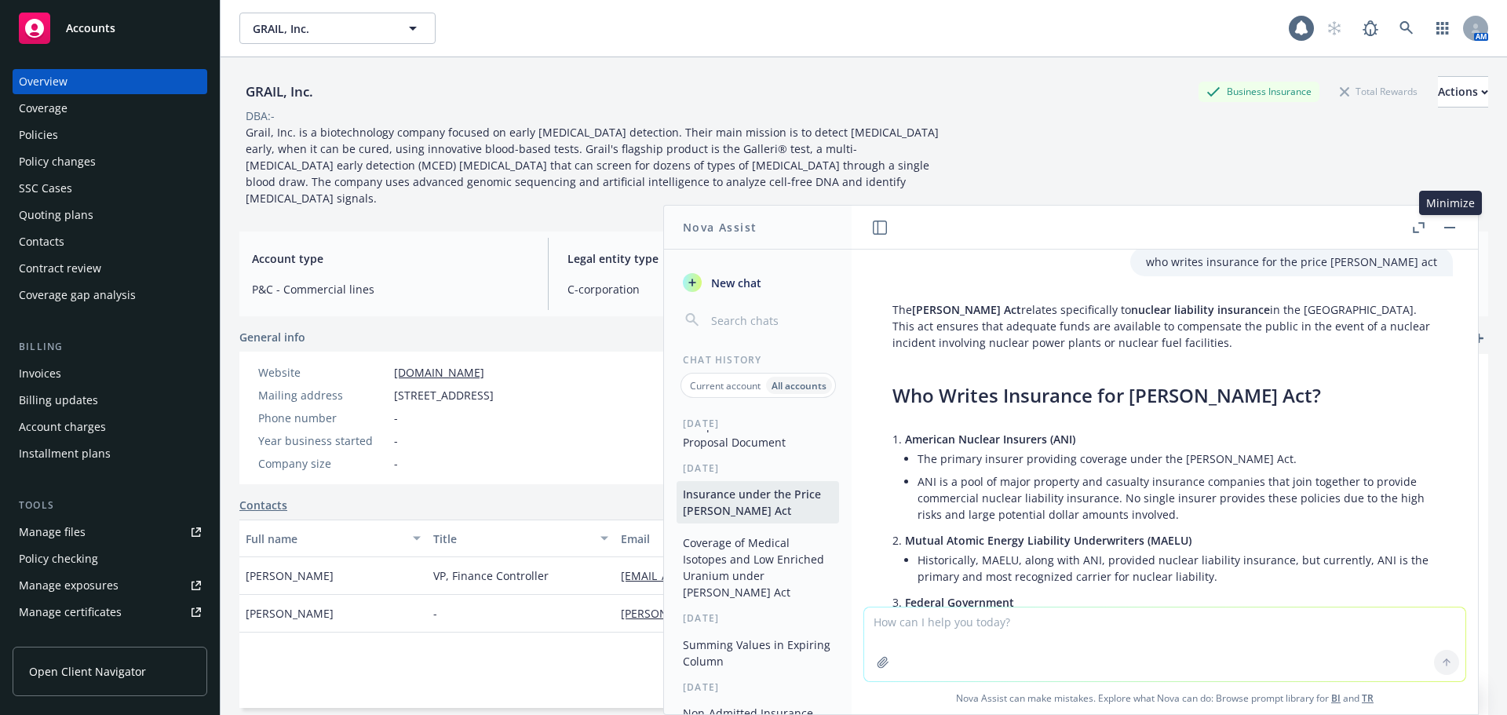
click at [1458, 232] on button "button" at bounding box center [1449, 227] width 19 height 19
